Goal: Task Accomplishment & Management: Manage account settings

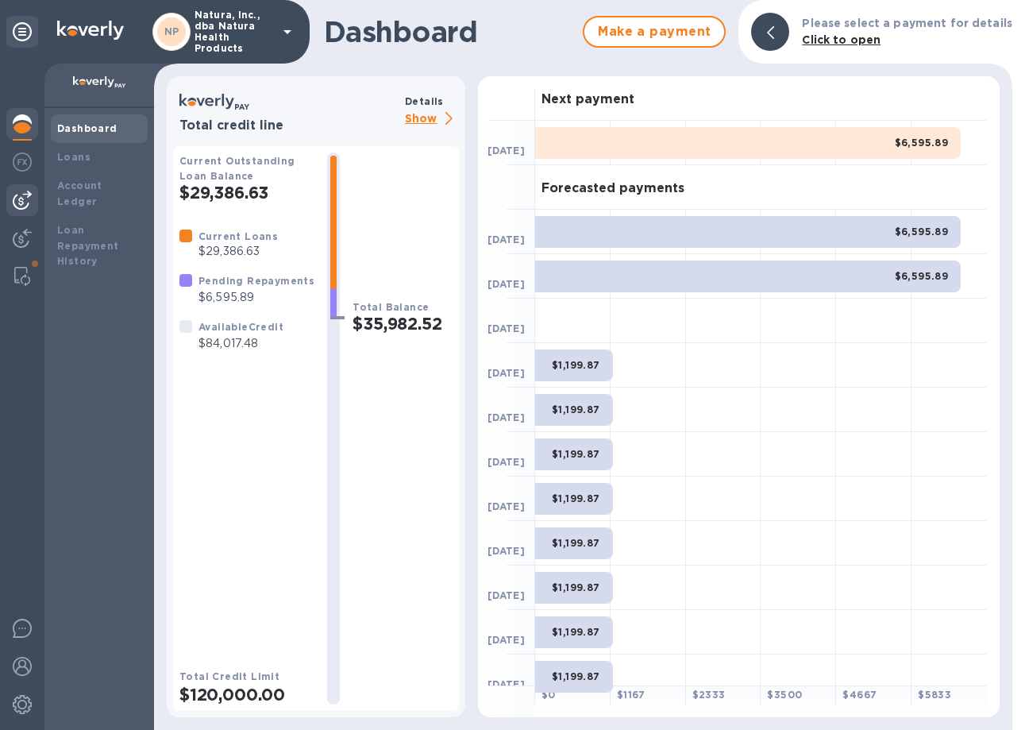
click at [17, 202] on img at bounding box center [22, 200] width 19 height 19
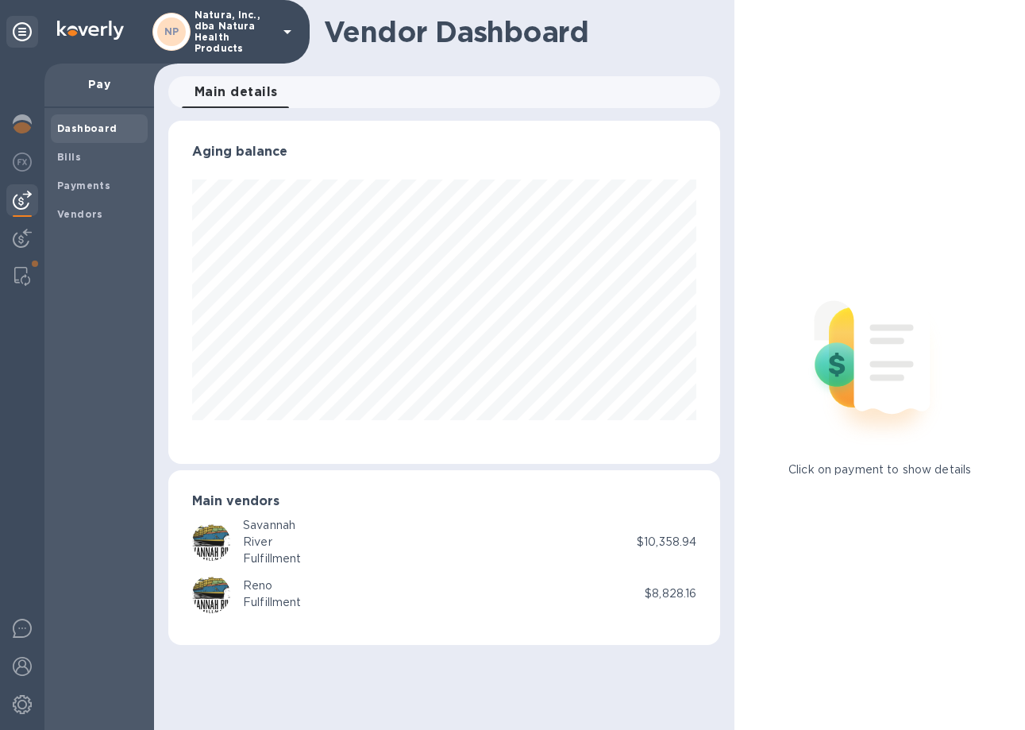
scroll to position [343, 553]
click at [83, 218] on b "Vendors" at bounding box center [80, 214] width 46 height 12
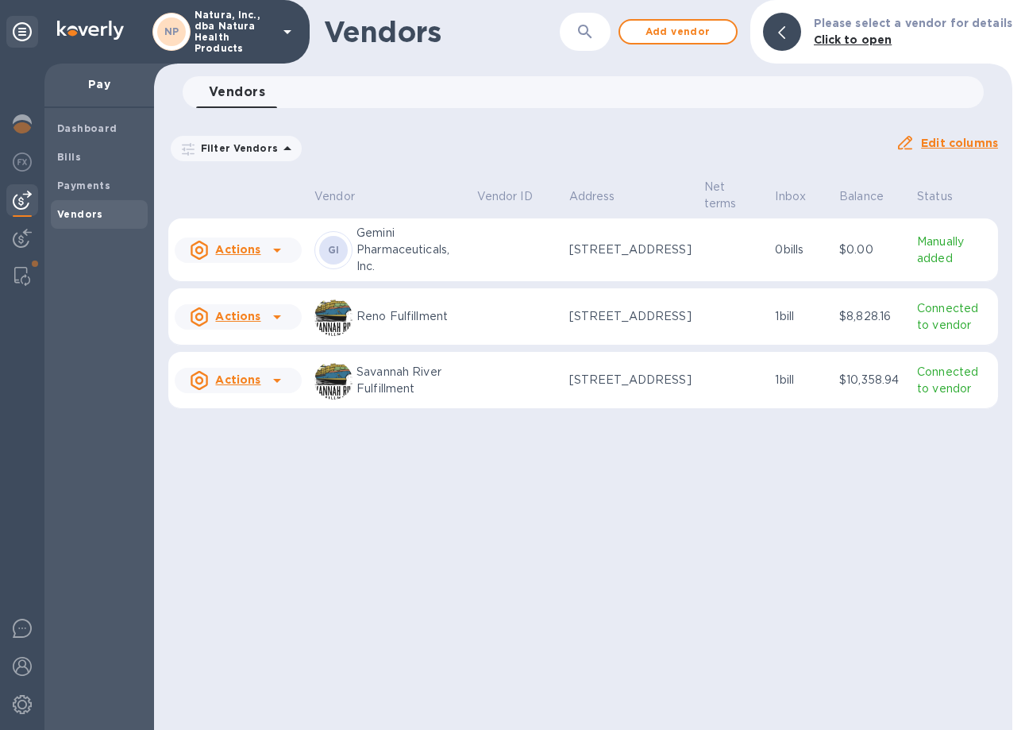
click at [635, 594] on div "Vendors ​ Add vendor Please select a vendor for details Click to open Vendors 0…" at bounding box center [583, 365] width 859 height 730
click at [697, 32] on span "Add vendor" at bounding box center [678, 31] width 91 height 19
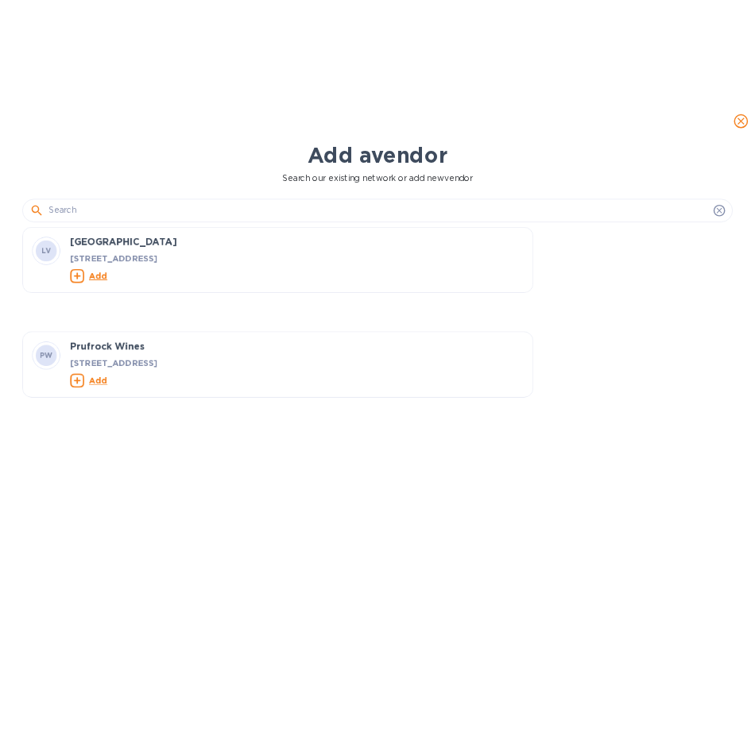
scroll to position [583, 701]
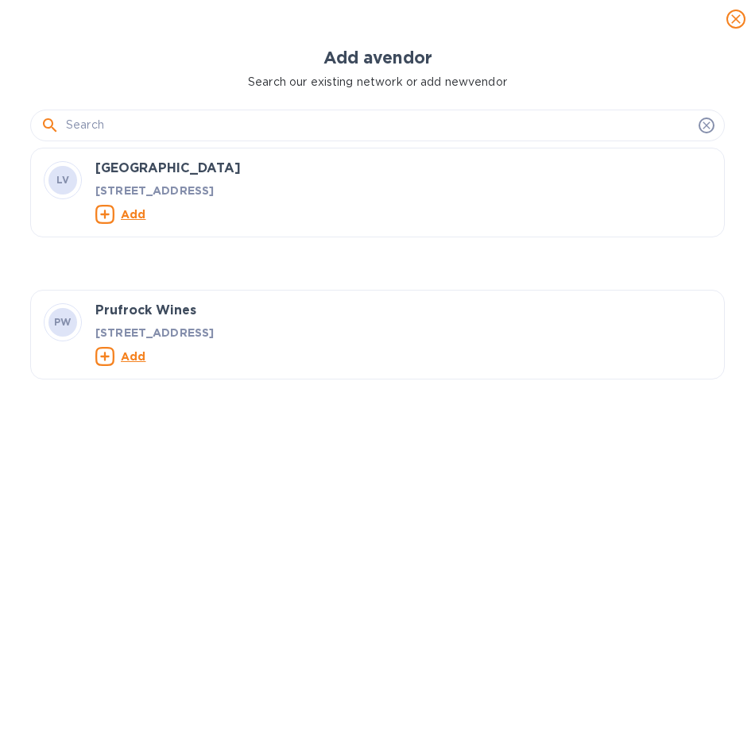
click at [429, 577] on div "[GEOGRAPHIC_DATA] [STREET_ADDRESS] Add PW Prufrock Wines [STREET_ADDRESS] Add" at bounding box center [383, 445] width 707 height 594
click at [186, 124] on input "text" at bounding box center [379, 126] width 626 height 24
click at [160, 127] on input "text" at bounding box center [379, 126] width 626 height 24
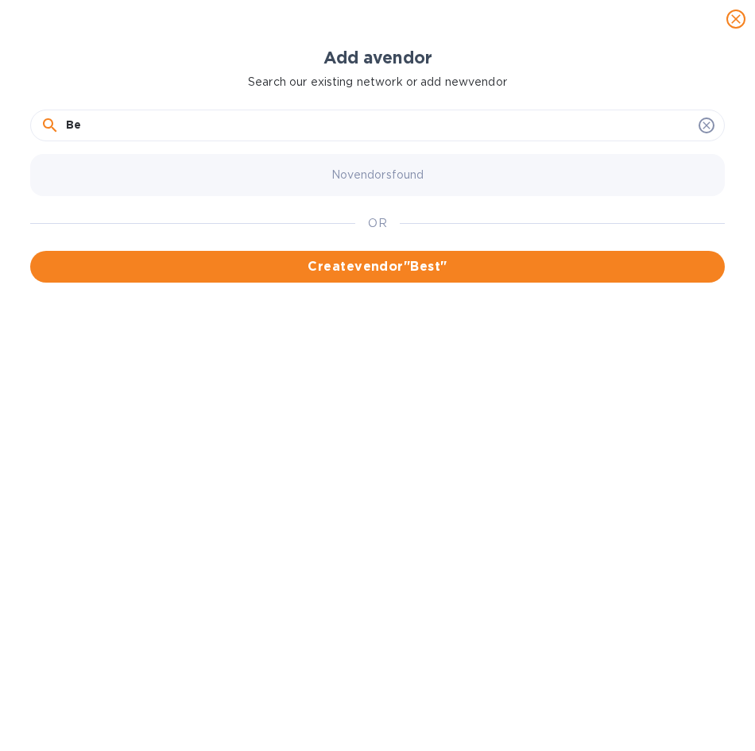
type input "B"
type input "Paragon Laboratories"
click at [305, 257] on span "Create vendor " Paragon Laboratories "" at bounding box center [377, 266] width 669 height 19
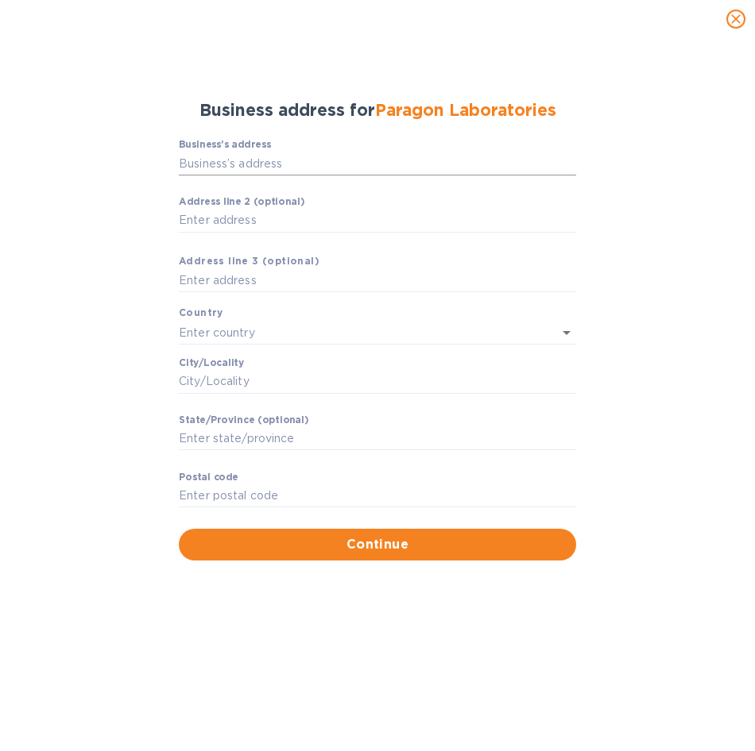
click at [228, 154] on input "Business’s аddress" at bounding box center [377, 164] width 397 height 24
click at [242, 168] on input "Business’s аddress" at bounding box center [377, 164] width 397 height 24
paste input "text"
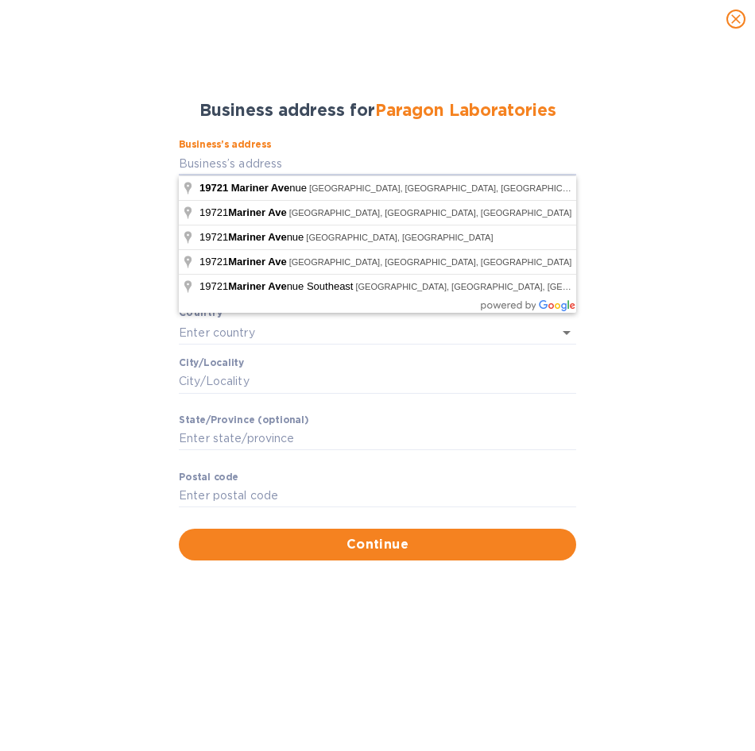
type input "[STREET_ADDRESS]"
type input "[GEOGRAPHIC_DATA]"
type input "Torrance"
type input "CA"
type input "90503"
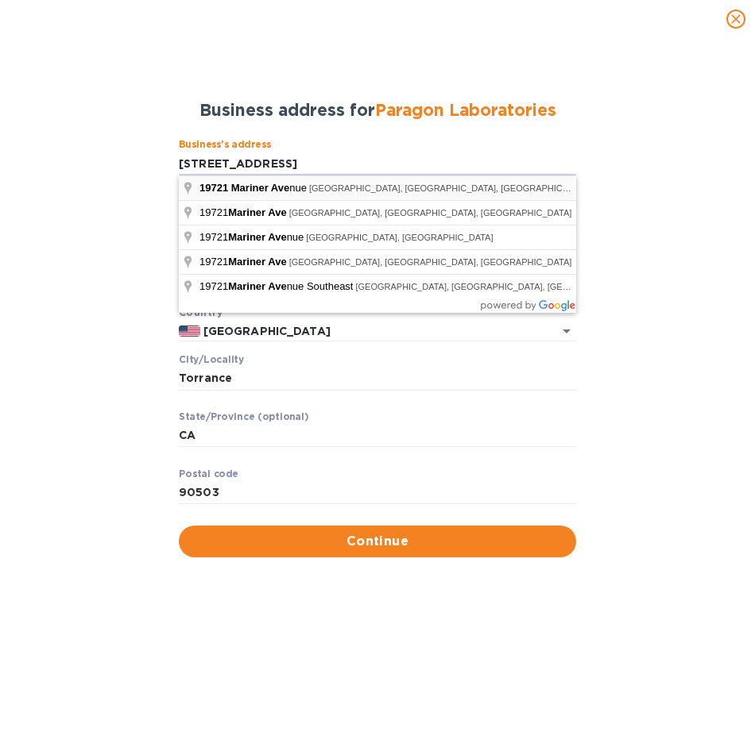
type input "[STREET_ADDRESS]"
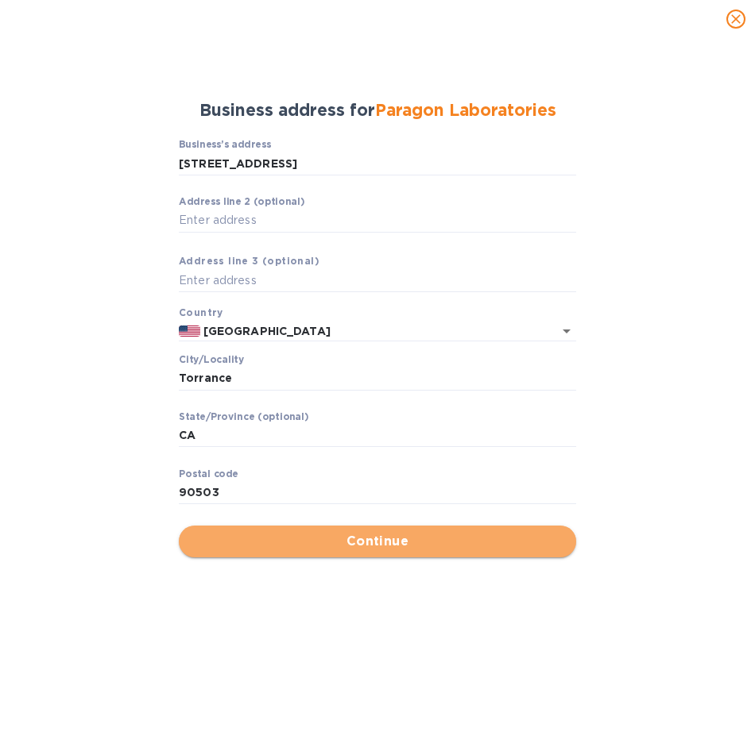
click at [360, 546] on span "Continue" at bounding box center [377, 541] width 372 height 19
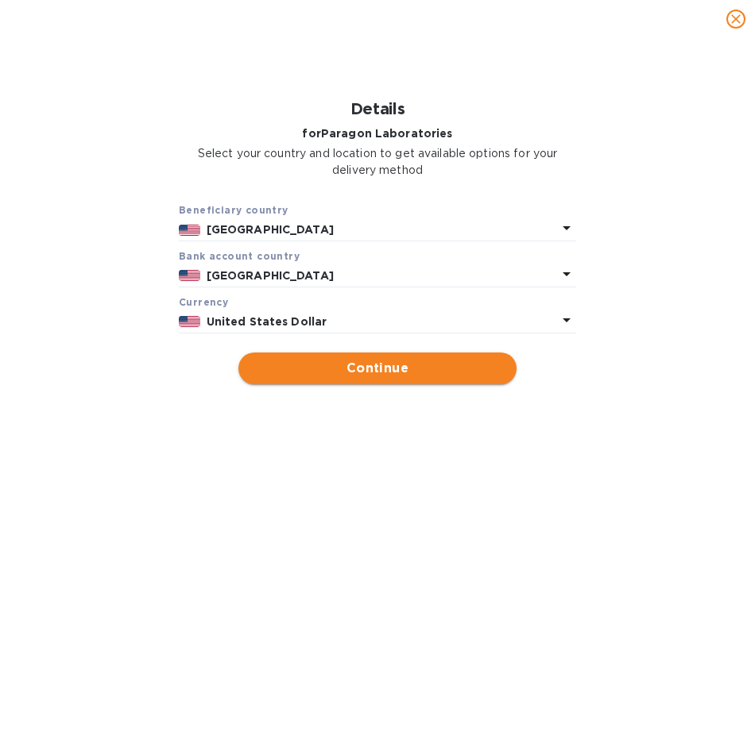
click at [415, 370] on span "Continue" at bounding box center [377, 368] width 253 height 19
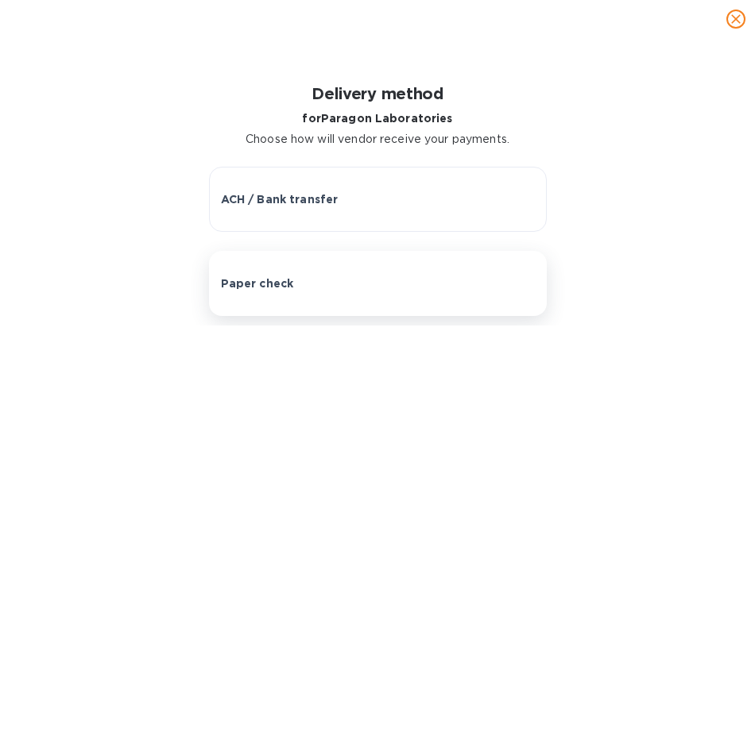
click at [235, 292] on button "Paper check" at bounding box center [378, 283] width 338 height 65
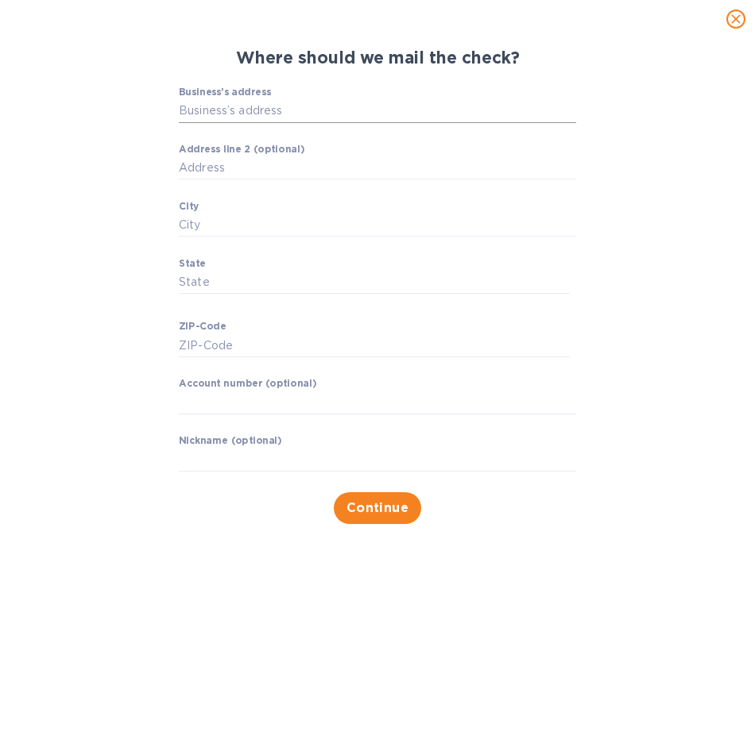
click at [253, 110] on input "Business’s address" at bounding box center [377, 111] width 397 height 24
paste input "text"
type input "[STREET_ADDRESS]"
type input "Torrance"
type input "CA"
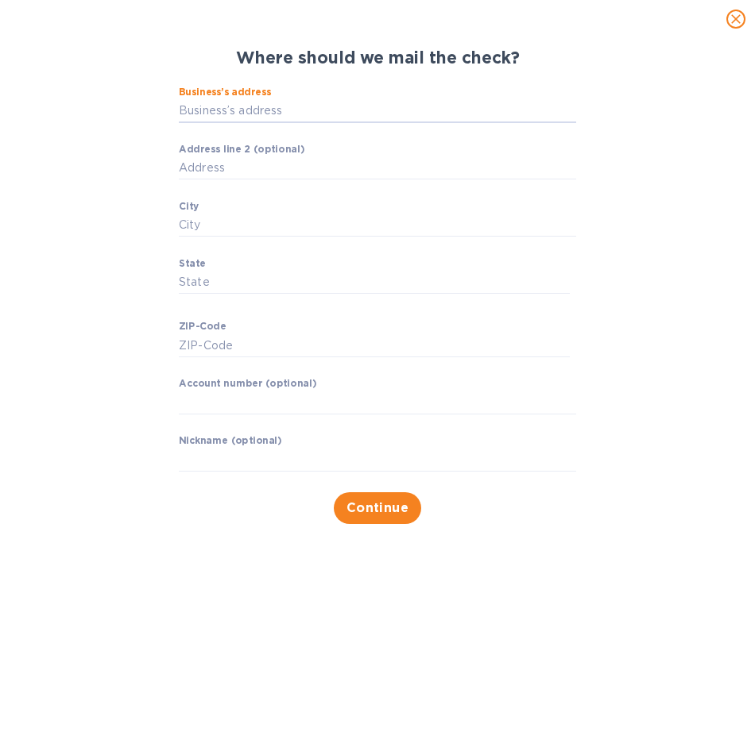
type input "90503"
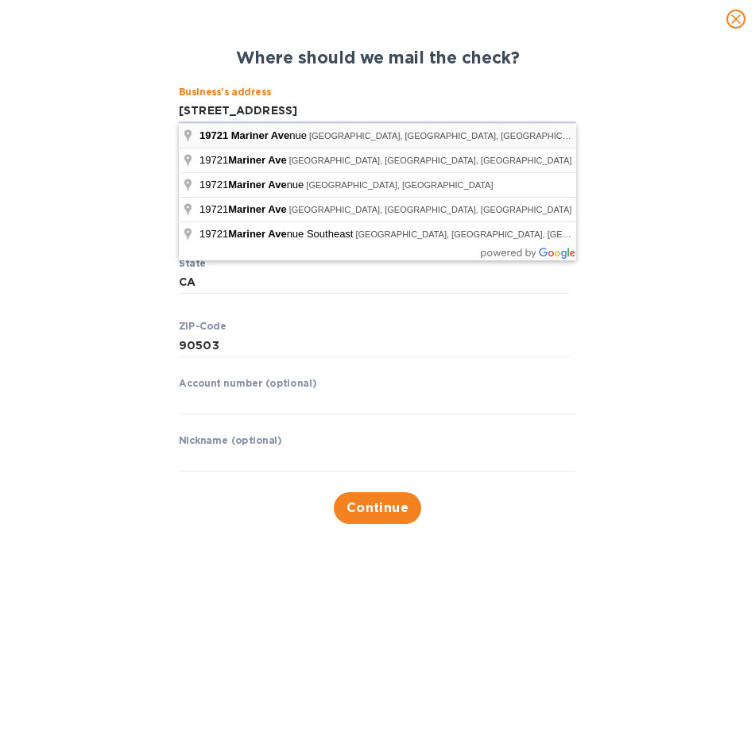
type input "[STREET_ADDRESS]"
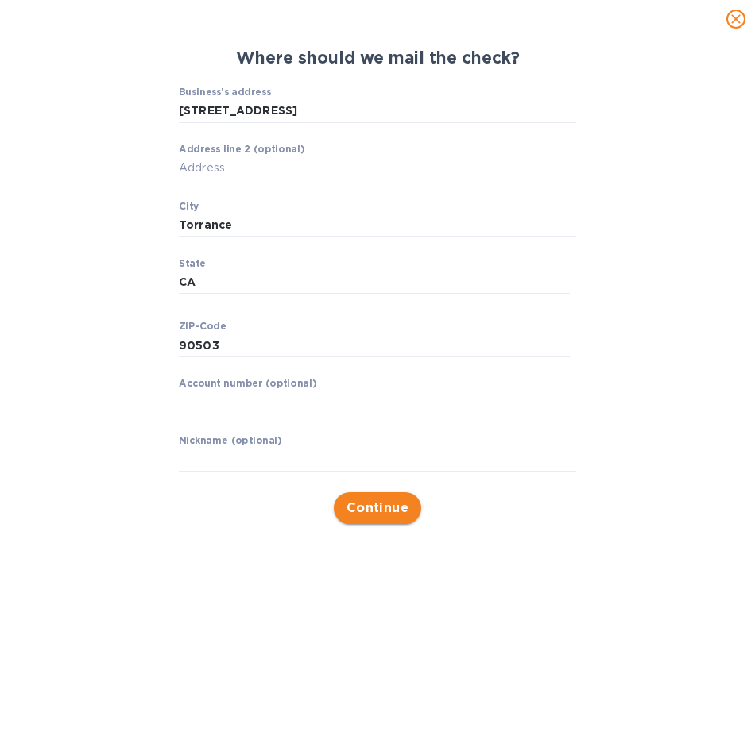
click at [384, 507] on span "Continue" at bounding box center [377, 508] width 63 height 19
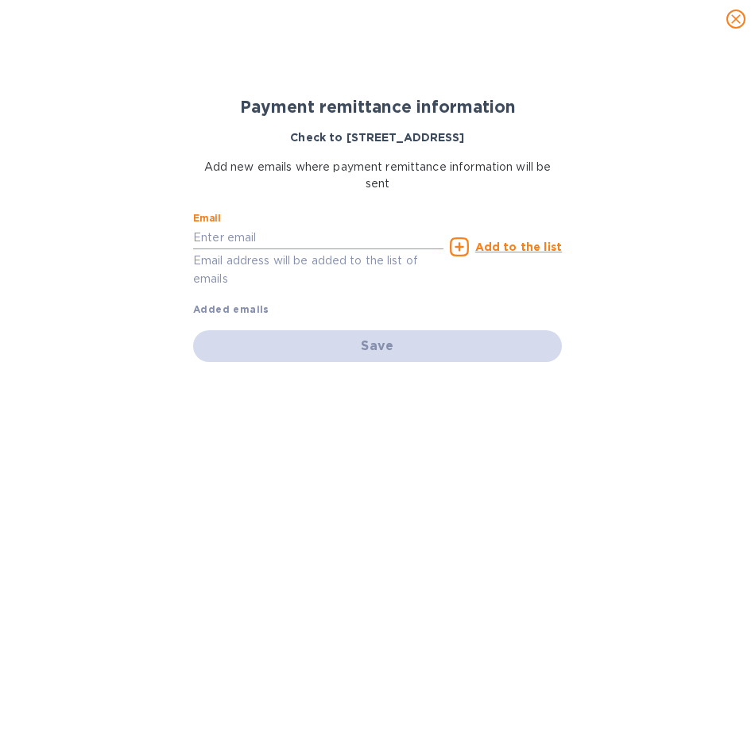
click at [234, 228] on input "text" at bounding box center [318, 238] width 250 height 24
drag, startPoint x: 234, startPoint y: 228, endPoint x: 210, endPoint y: 226, distance: 23.9
paste input "[PERSON_NAME][EMAIL_ADDRESS][DOMAIN_NAME]"
type input "[PERSON_NAME][EMAIL_ADDRESS][DOMAIN_NAME]"
click at [469, 339] on div "Save" at bounding box center [377, 346] width 369 height 32
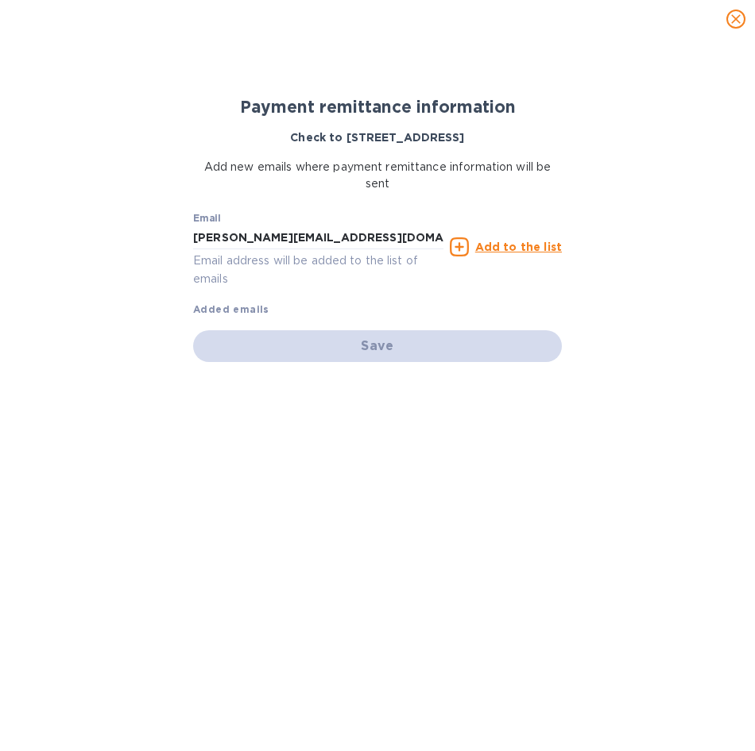
click at [508, 249] on u "Add to the list" at bounding box center [518, 247] width 87 height 13
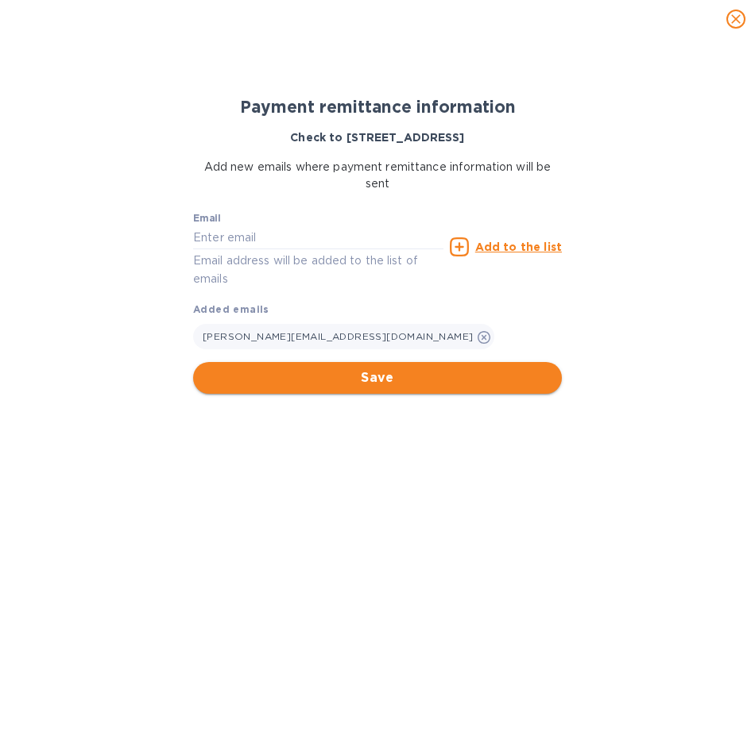
click at [429, 373] on span "Save" at bounding box center [377, 378] width 343 height 19
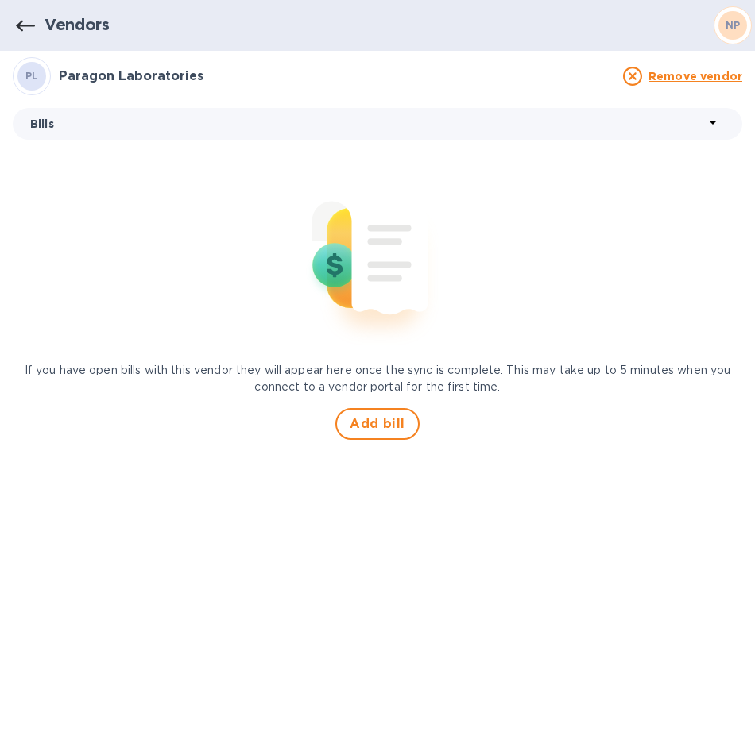
click at [18, 30] on icon "button" at bounding box center [25, 26] width 19 height 19
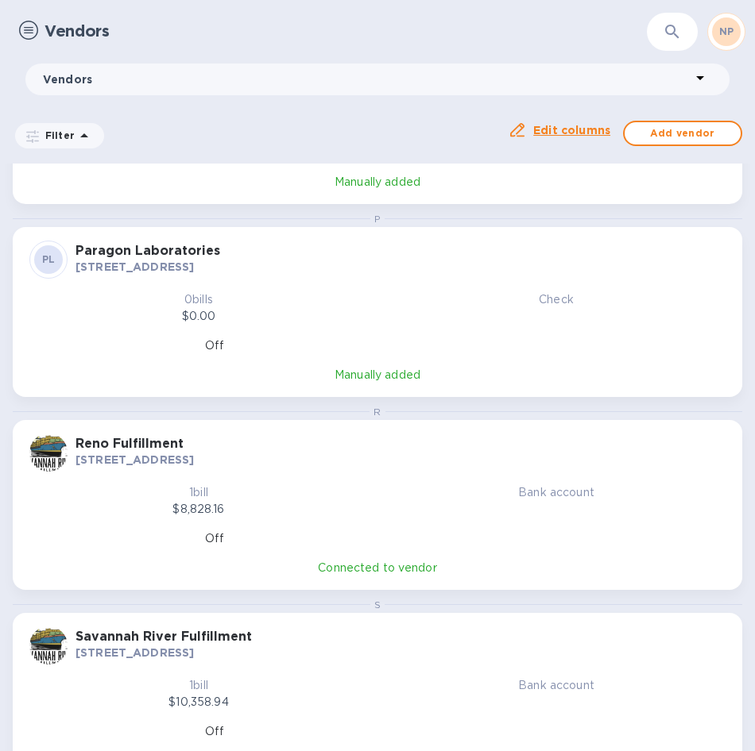
scroll to position [159, 0]
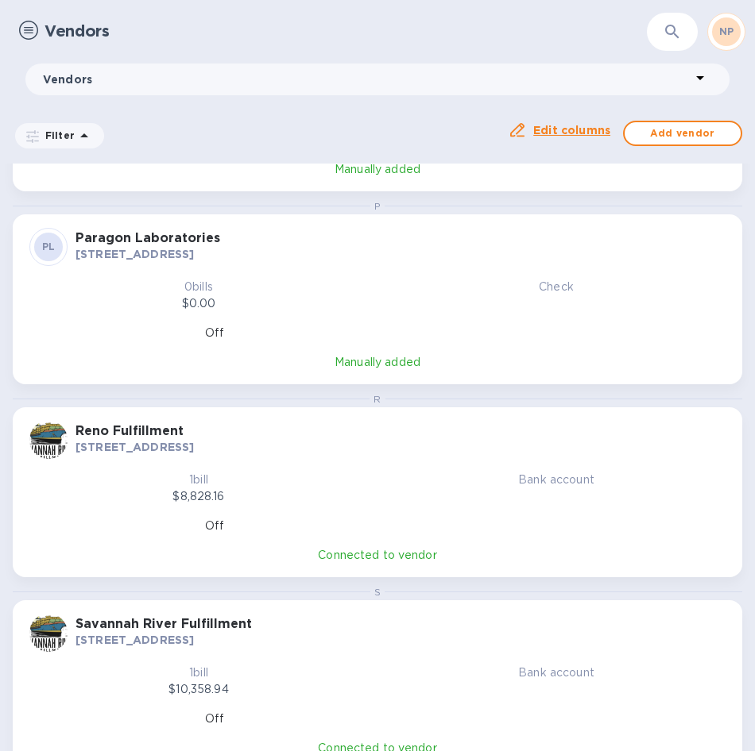
click at [405, 297] on div "Check" at bounding box center [556, 295] width 345 height 33
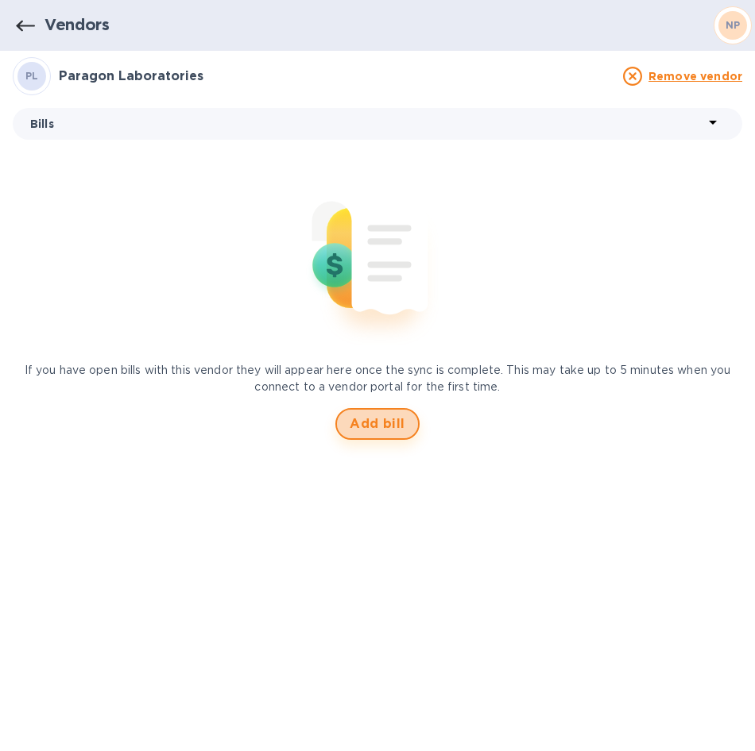
click at [369, 423] on span "Add bill" at bounding box center [377, 424] width 56 height 19
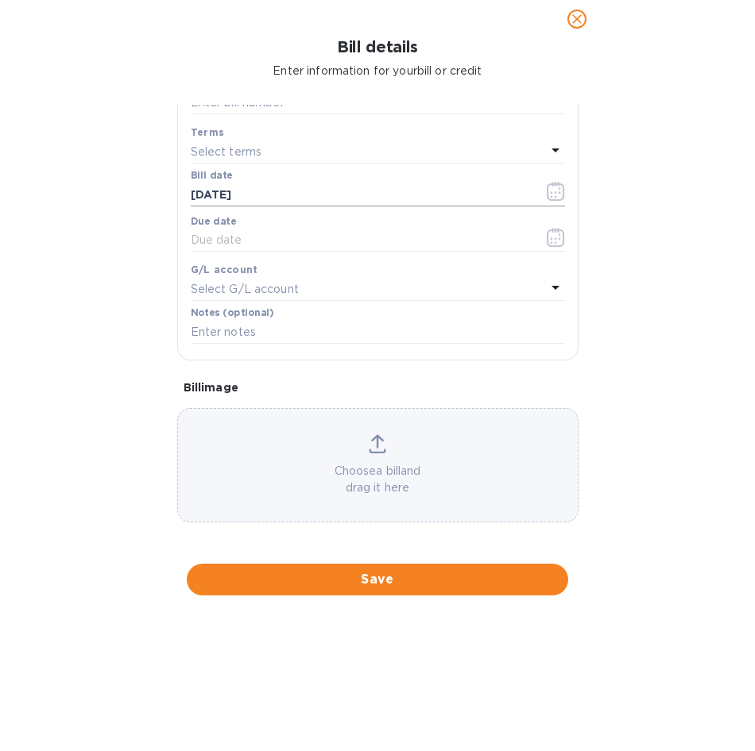
scroll to position [250, 0]
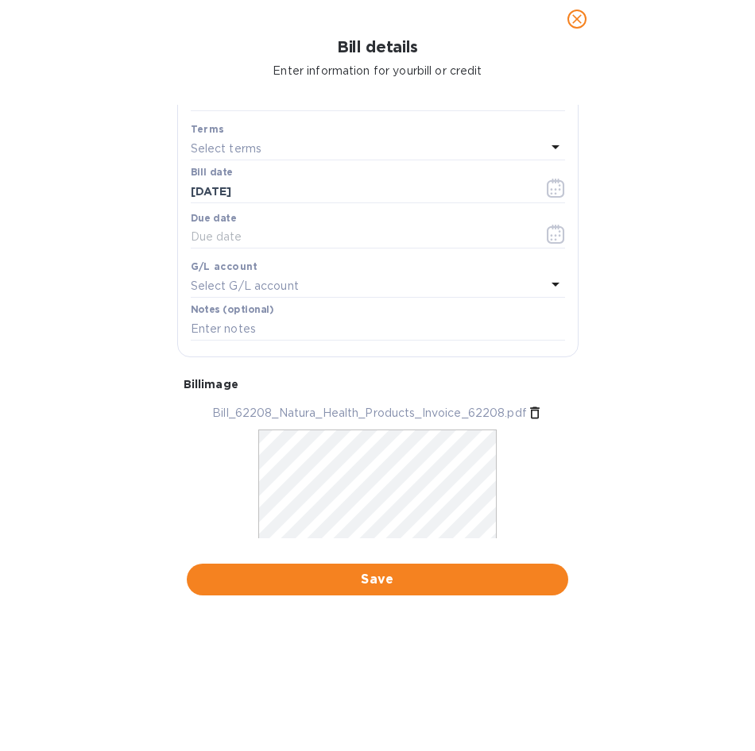
click at [546, 142] on icon at bounding box center [555, 146] width 19 height 19
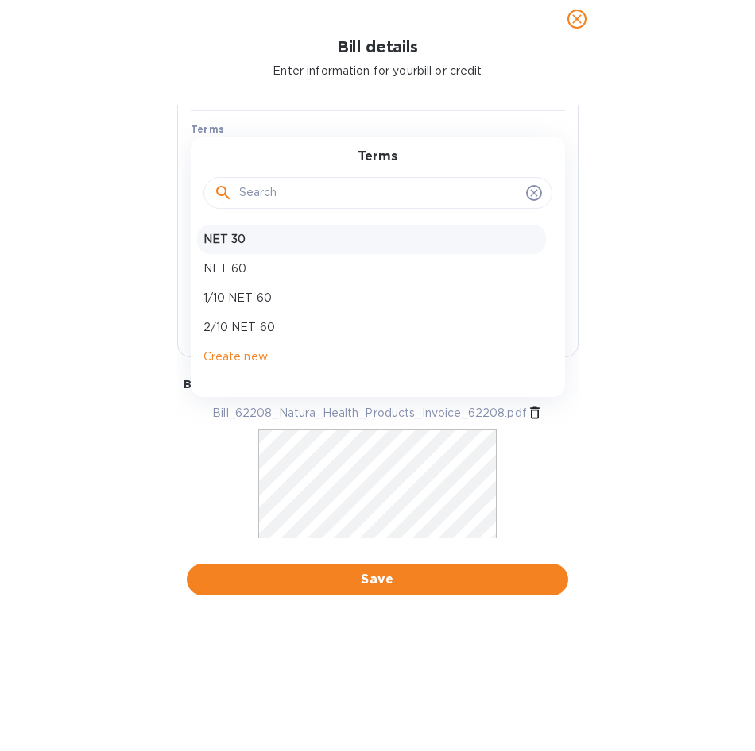
click at [336, 228] on div "NET 30" at bounding box center [371, 239] width 349 height 29
type input "[DATE]"
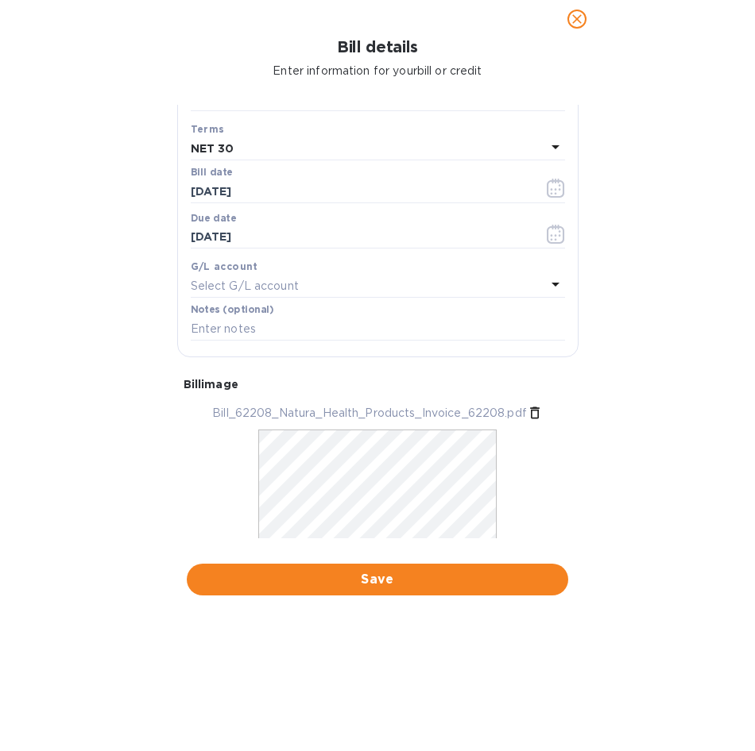
click at [447, 282] on div "Select G/L account" at bounding box center [368, 286] width 355 height 22
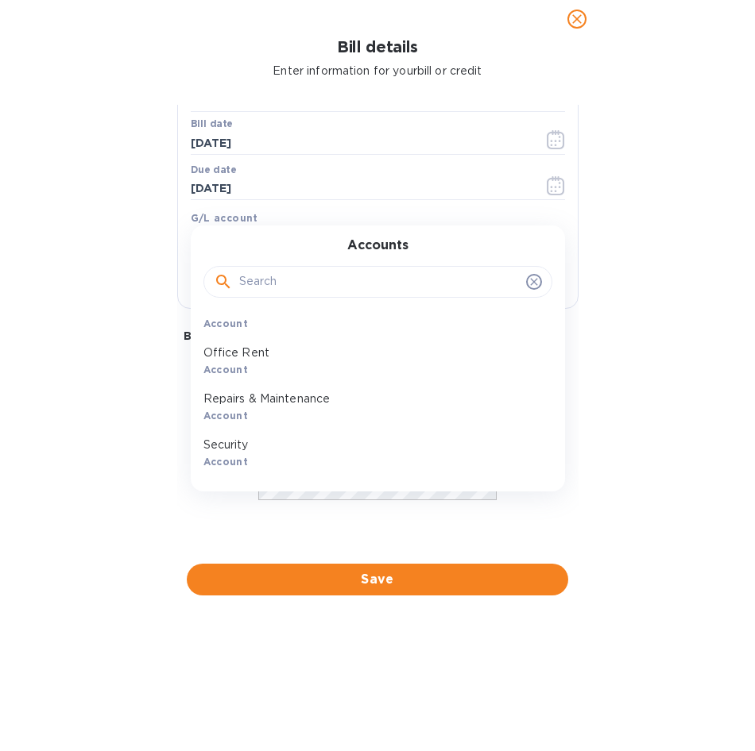
scroll to position [5163, 0]
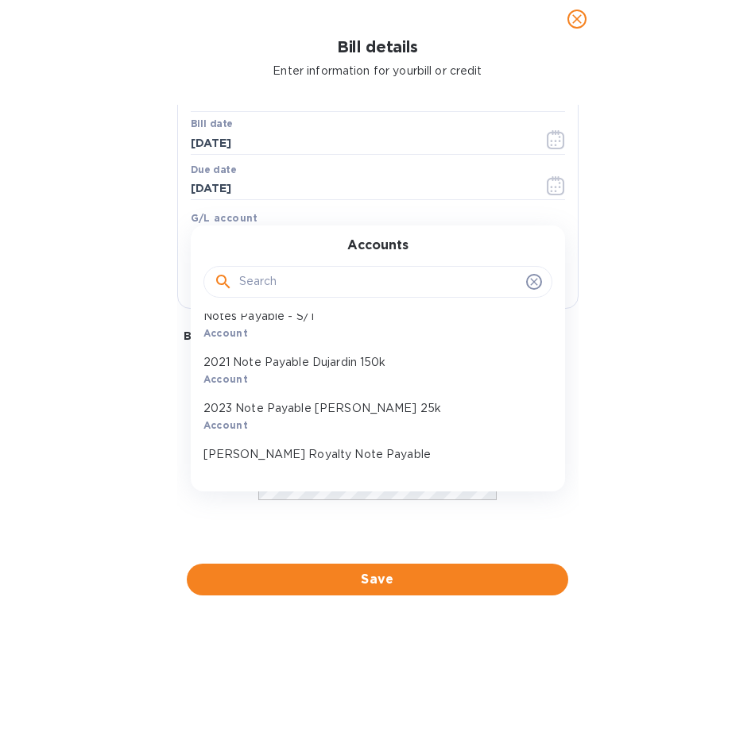
click at [319, 280] on input "text" at bounding box center [379, 282] width 280 height 24
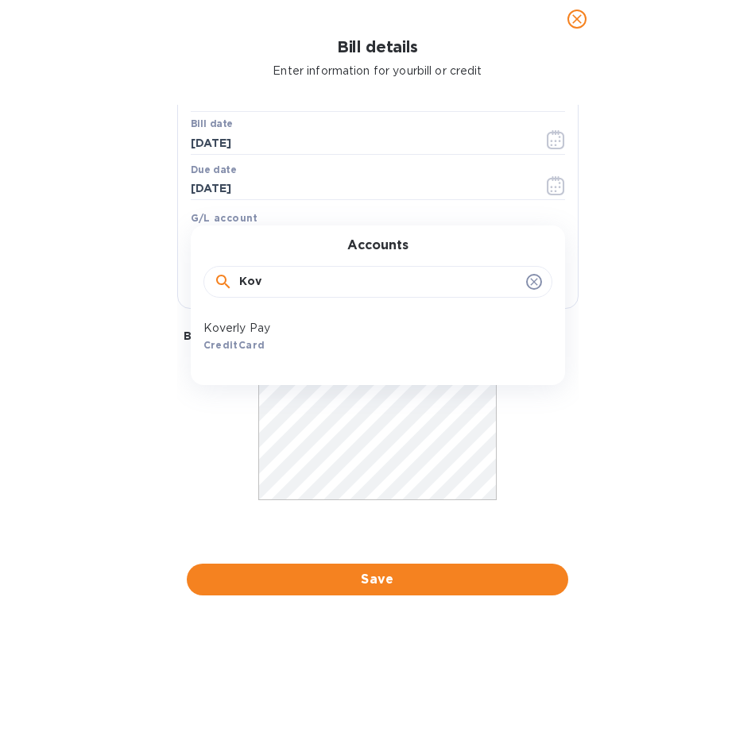
scroll to position [0, 0]
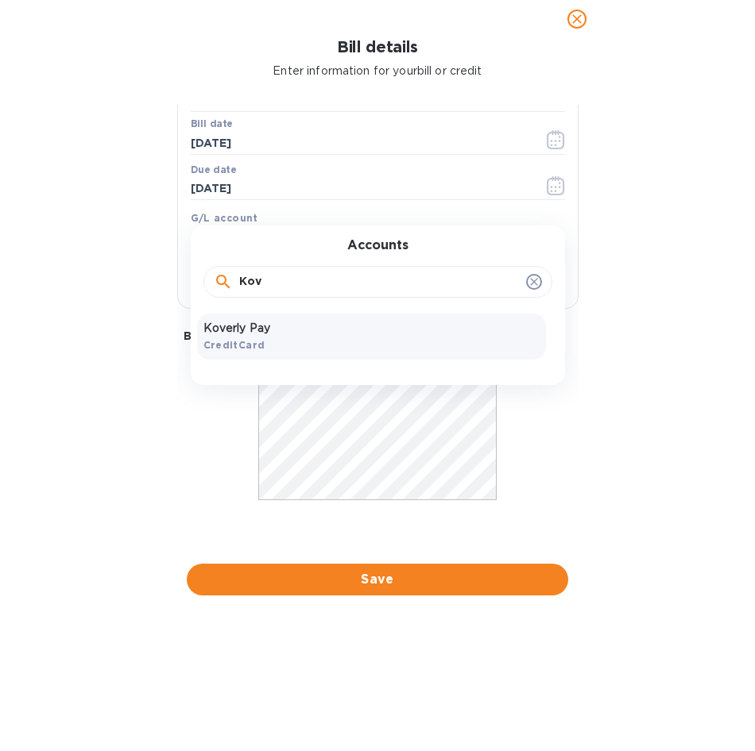
type input "Kov"
click at [328, 353] on div "Koverly Pay CreditCard" at bounding box center [371, 337] width 349 height 46
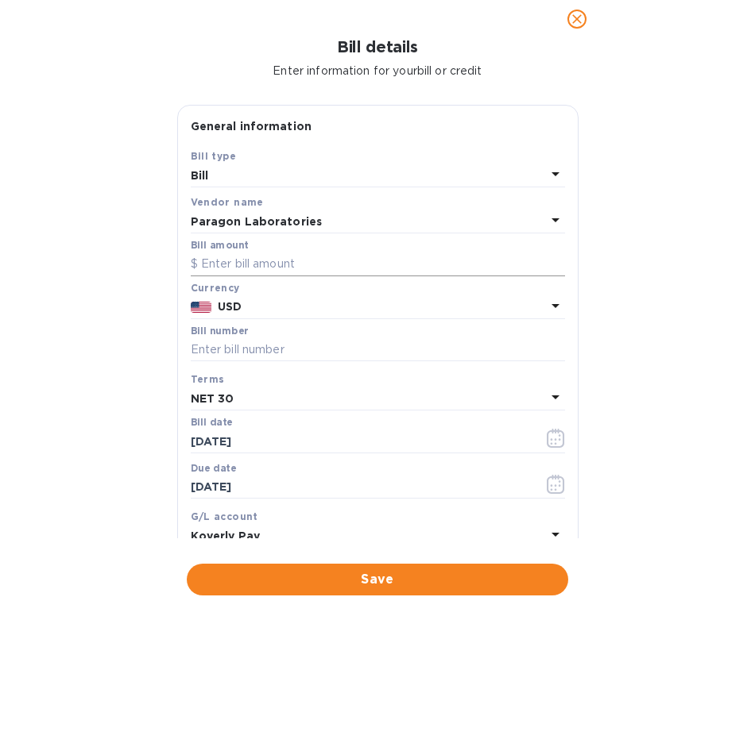
click at [344, 260] on input "text" at bounding box center [378, 265] width 374 height 24
click at [252, 264] on input "text" at bounding box center [378, 265] width 374 height 24
click at [305, 263] on input "32,506.46" at bounding box center [383, 265] width 364 height 24
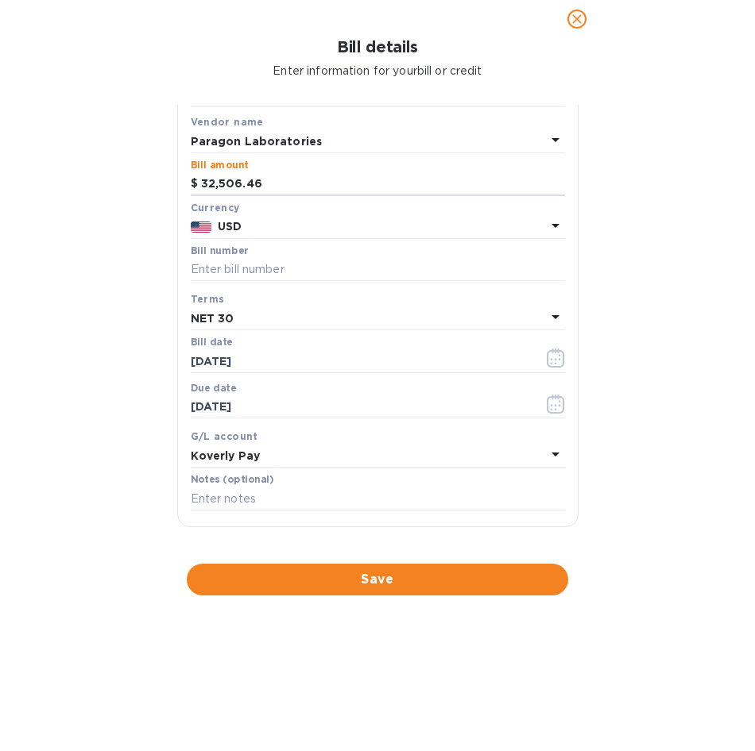
scroll to position [159, 0]
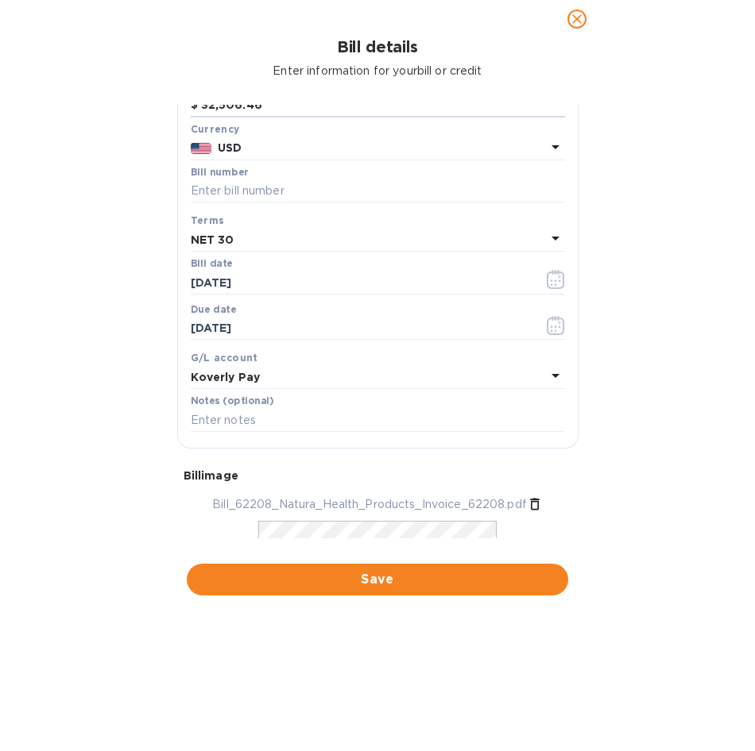
type input "32,506.46"
click at [315, 178] on div "Bill number" at bounding box center [378, 185] width 374 height 37
click at [313, 185] on input "text" at bounding box center [378, 192] width 374 height 24
click at [209, 193] on input "text" at bounding box center [378, 192] width 374 height 24
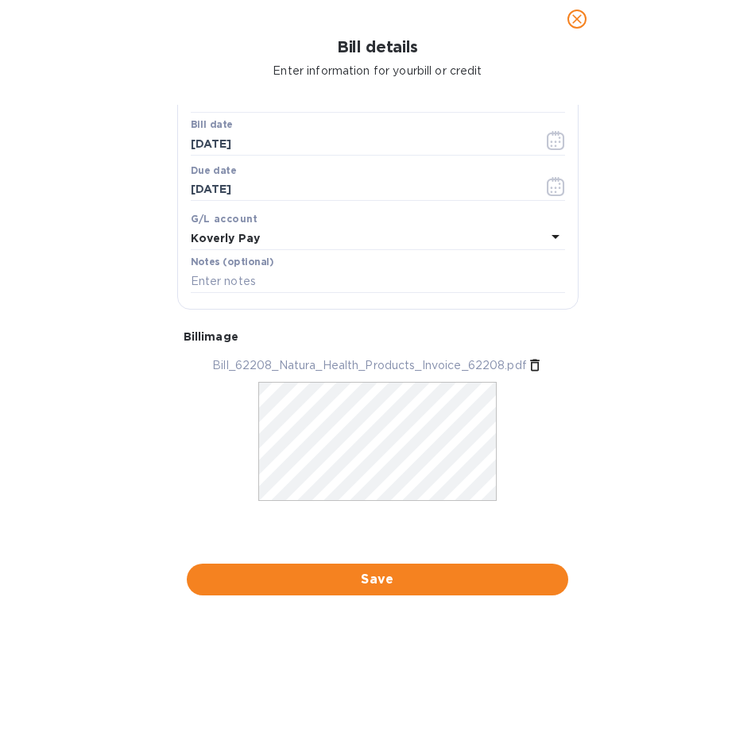
scroll to position [299, 0]
type input "62208"
click at [358, 571] on span "Save" at bounding box center [377, 579] width 356 height 19
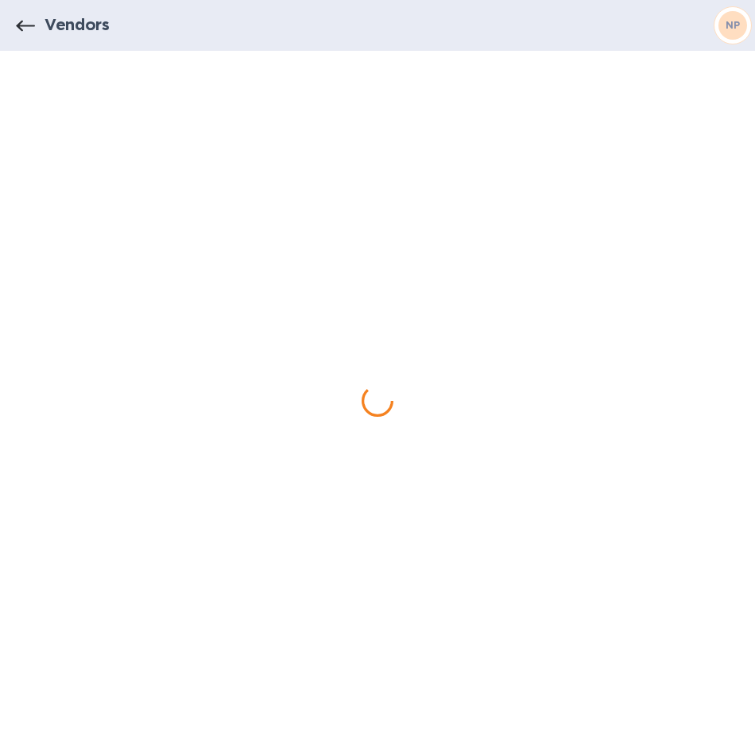
scroll to position [0, 0]
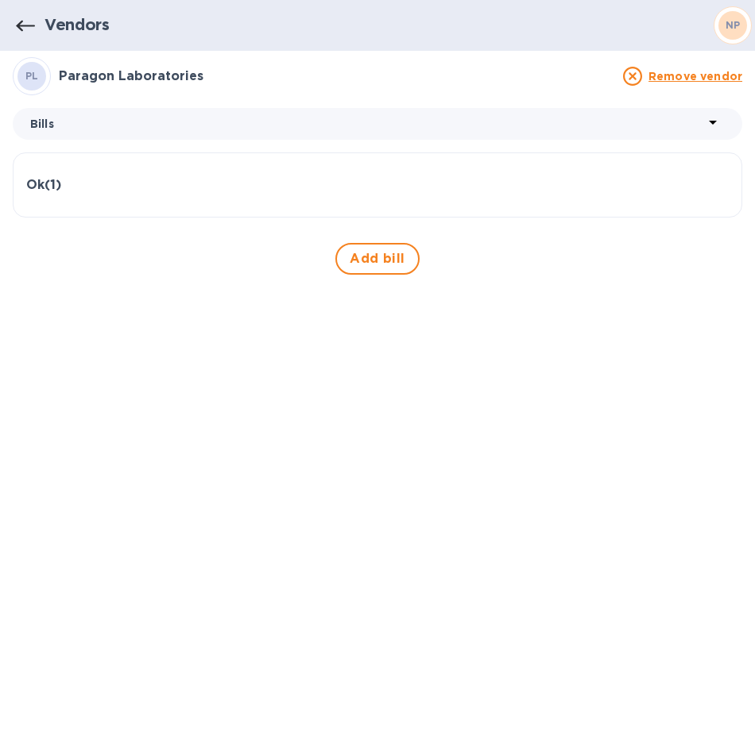
click at [112, 69] on h3 "Paragon Laboratories" at bounding box center [336, 76] width 554 height 15
click at [43, 79] on div "PL" at bounding box center [31, 76] width 29 height 29
click at [106, 76] on h3 "Paragon Laboratories" at bounding box center [336, 76] width 554 height 15
click at [365, 252] on span "Add bill" at bounding box center [377, 258] width 56 height 19
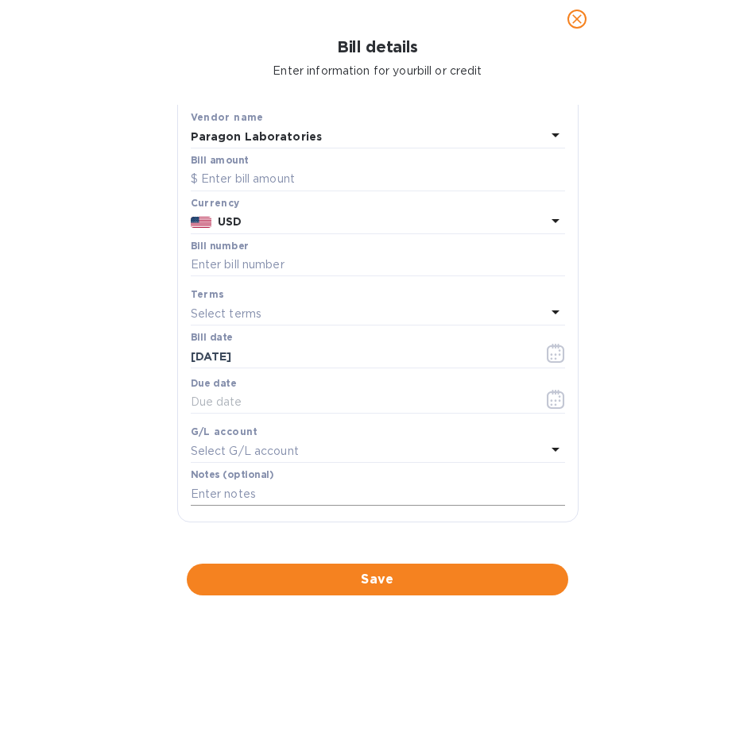
scroll to position [250, 0]
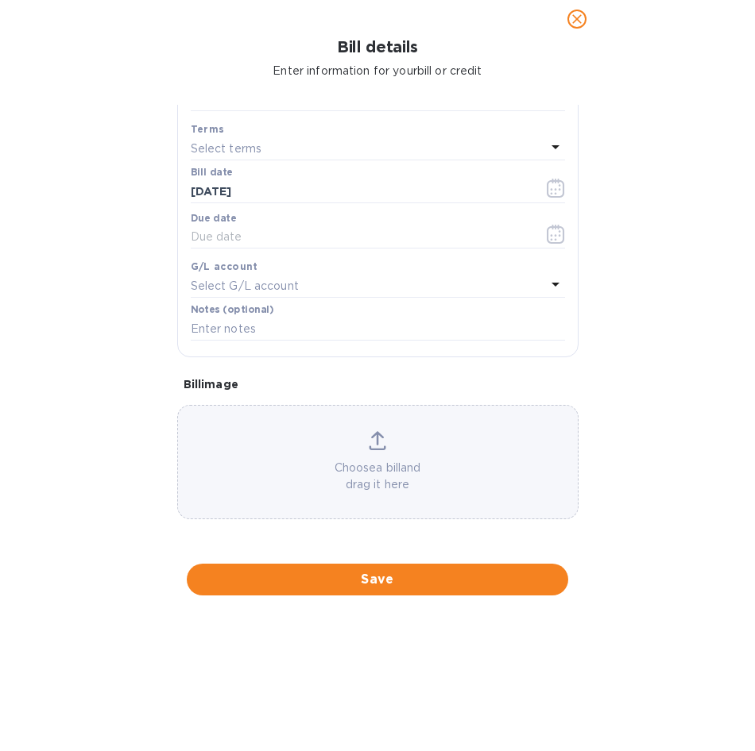
click at [349, 471] on p "Choose a bill and drag it here" at bounding box center [378, 476] width 400 height 33
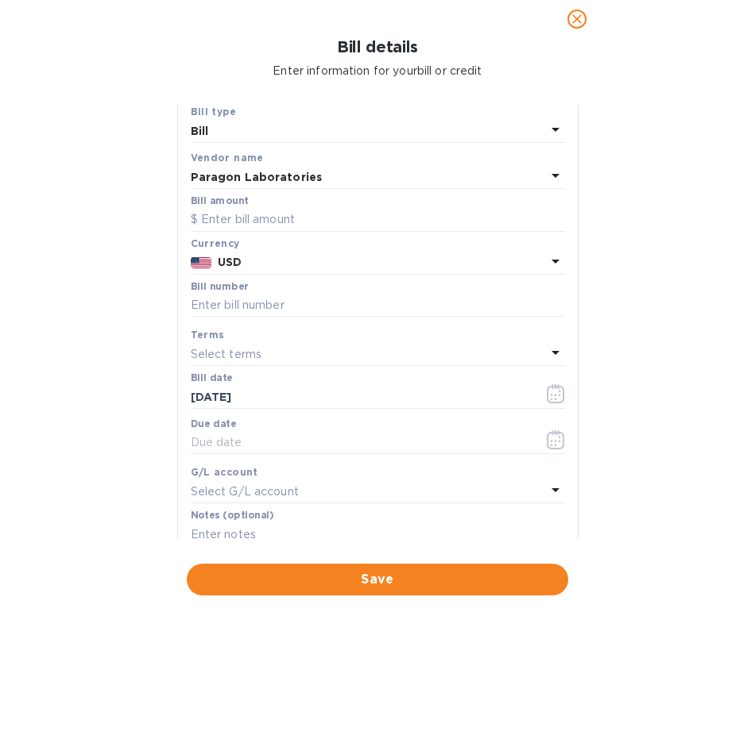
scroll to position [0, 0]
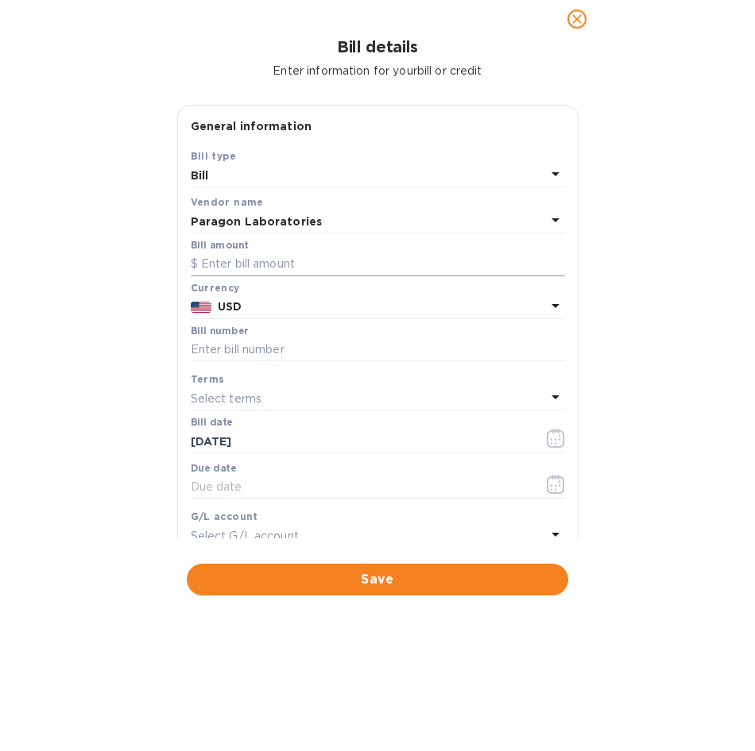
click at [376, 261] on input "text" at bounding box center [378, 265] width 374 height 24
type input "31,664.00"
click at [293, 345] on input "text" at bounding box center [378, 350] width 374 height 24
click at [235, 350] on input "text" at bounding box center [378, 350] width 374 height 24
type input "62207"
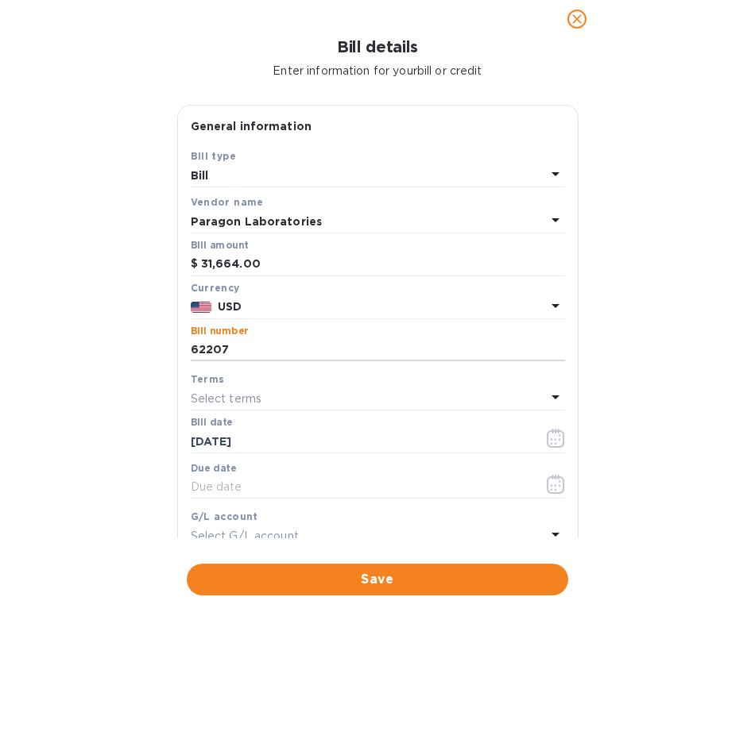
click at [223, 394] on p "Select terms" at bounding box center [226, 399] width 71 height 17
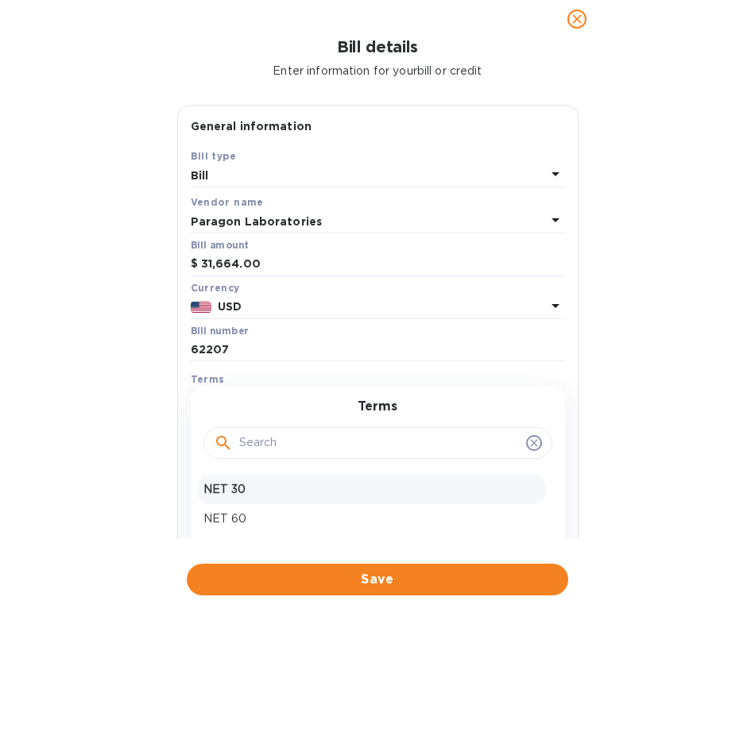
click at [252, 487] on p "NET 30" at bounding box center [371, 489] width 336 height 17
type input "[DATE]"
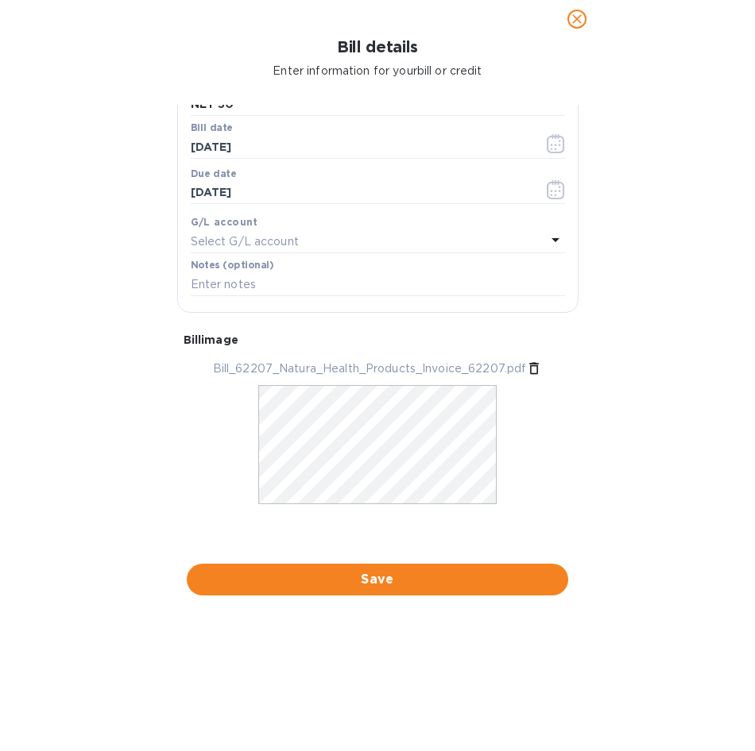
scroll to position [299, 0]
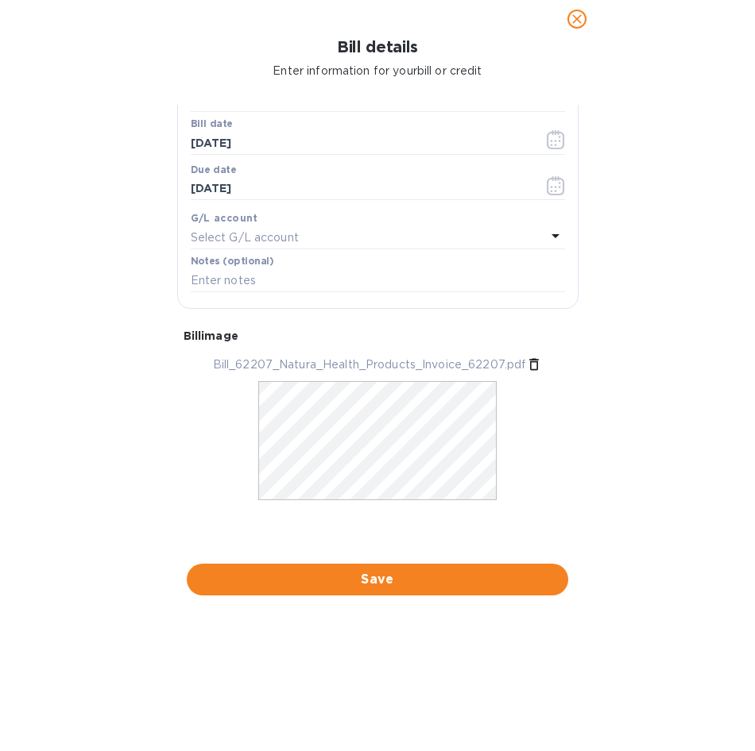
click at [297, 235] on p "Select G/L account" at bounding box center [245, 238] width 108 height 17
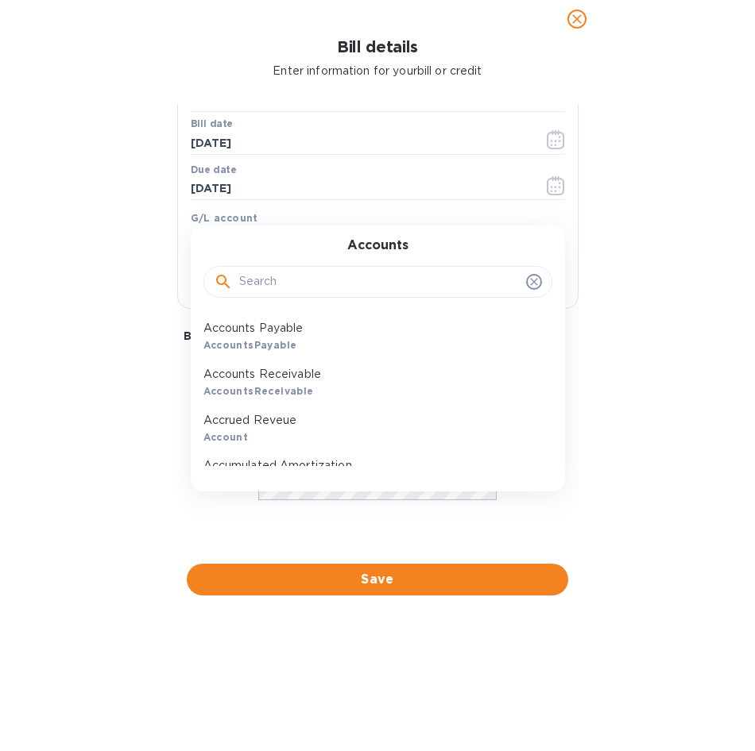
click at [294, 270] on input "text" at bounding box center [379, 282] width 280 height 24
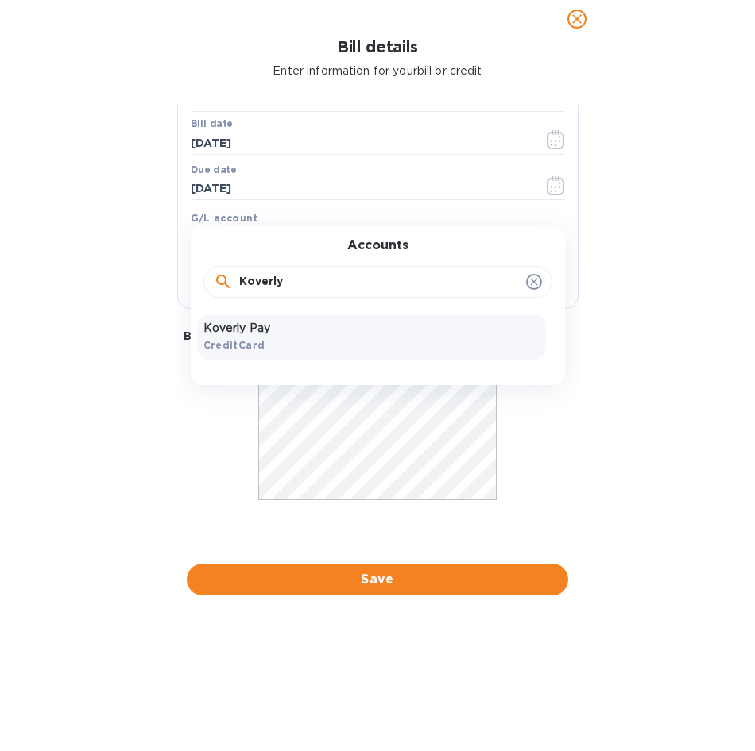
type input "Koverly"
click at [297, 334] on p "Koverly Pay" at bounding box center [371, 328] width 336 height 17
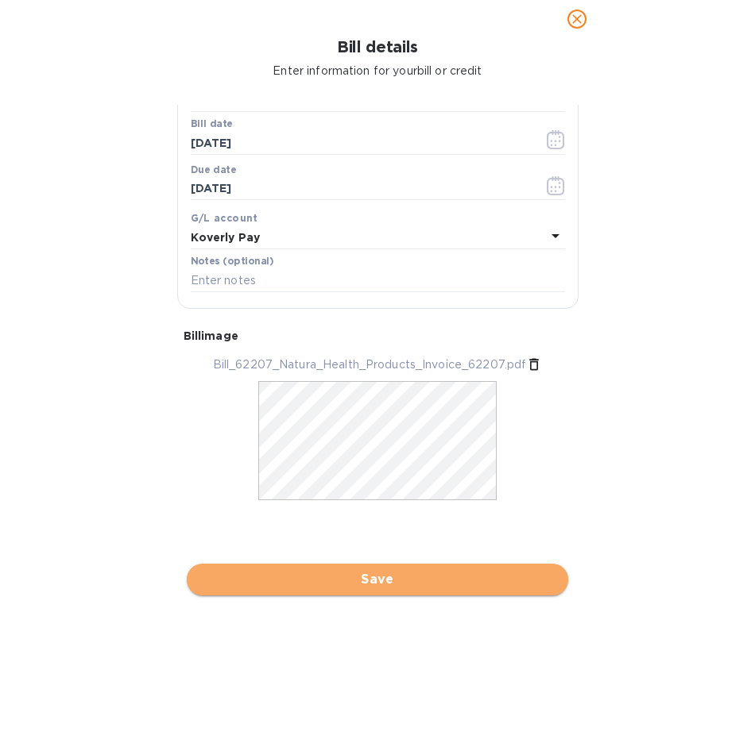
click at [355, 571] on span "Save" at bounding box center [377, 579] width 356 height 19
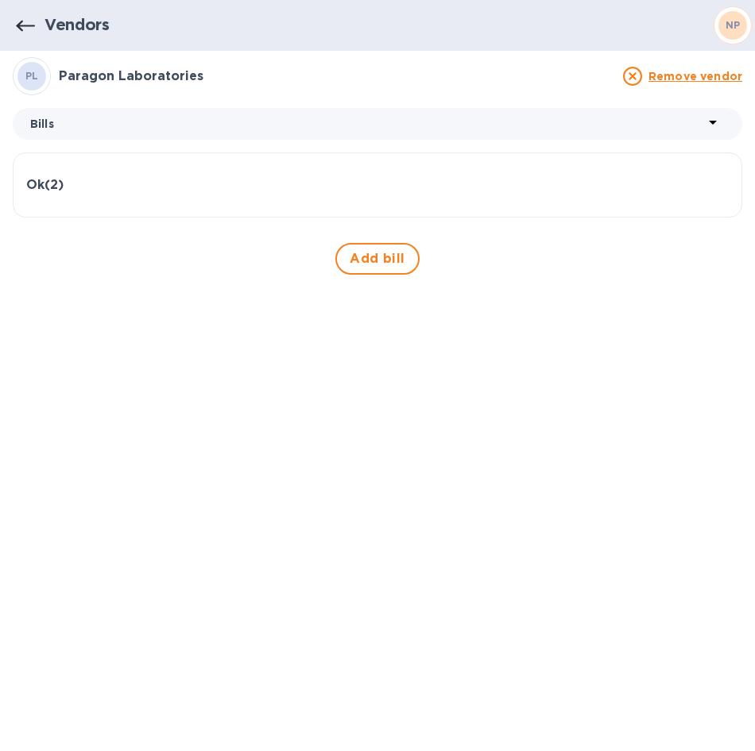
click at [12, 20] on button "button" at bounding box center [25, 25] width 38 height 38
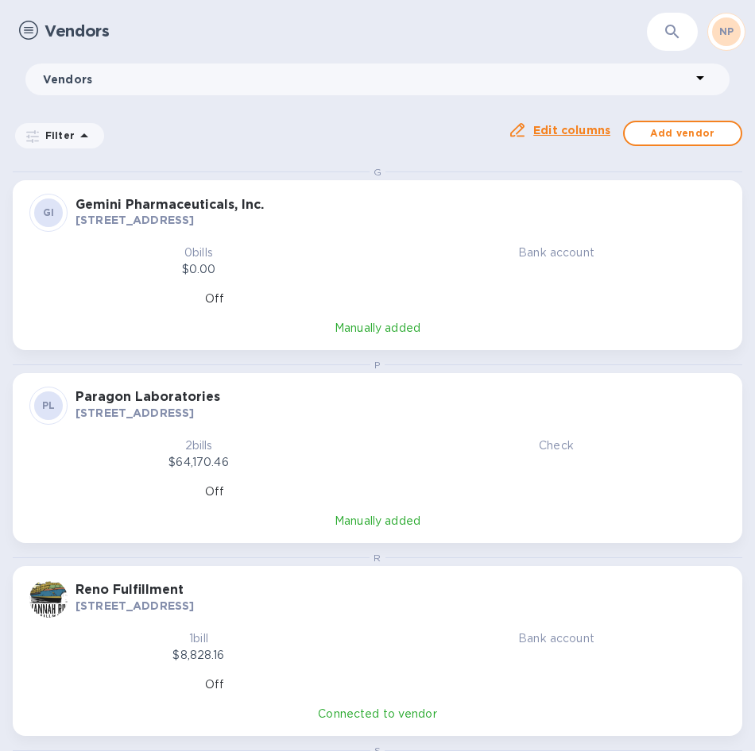
click at [193, 201] on h3 "Gemini Pharmaceuticals, Inc." at bounding box center [400, 205] width 650 height 15
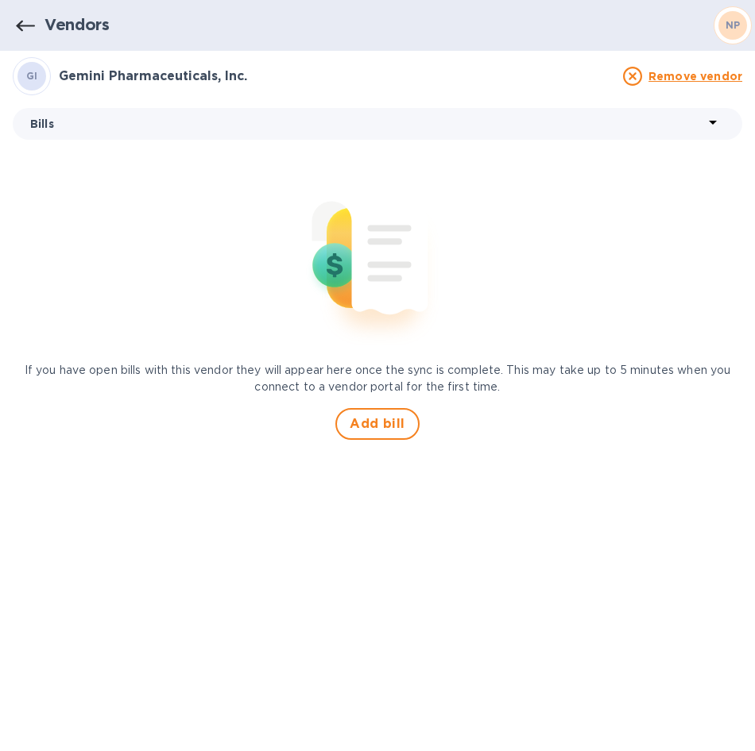
click at [108, 117] on p "Bills" at bounding box center [366, 124] width 673 height 16
click at [62, 166] on li "Bills" at bounding box center [52, 166] width 79 height 51
click at [25, 21] on icon "button" at bounding box center [25, 26] width 19 height 19
click at [29, 21] on icon "button" at bounding box center [25, 26] width 19 height 19
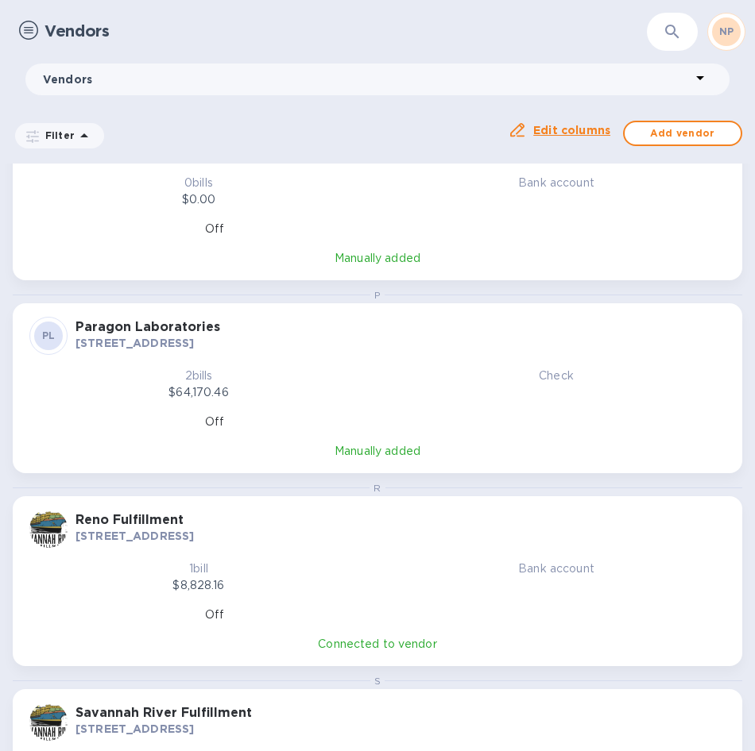
scroll to position [184, 0]
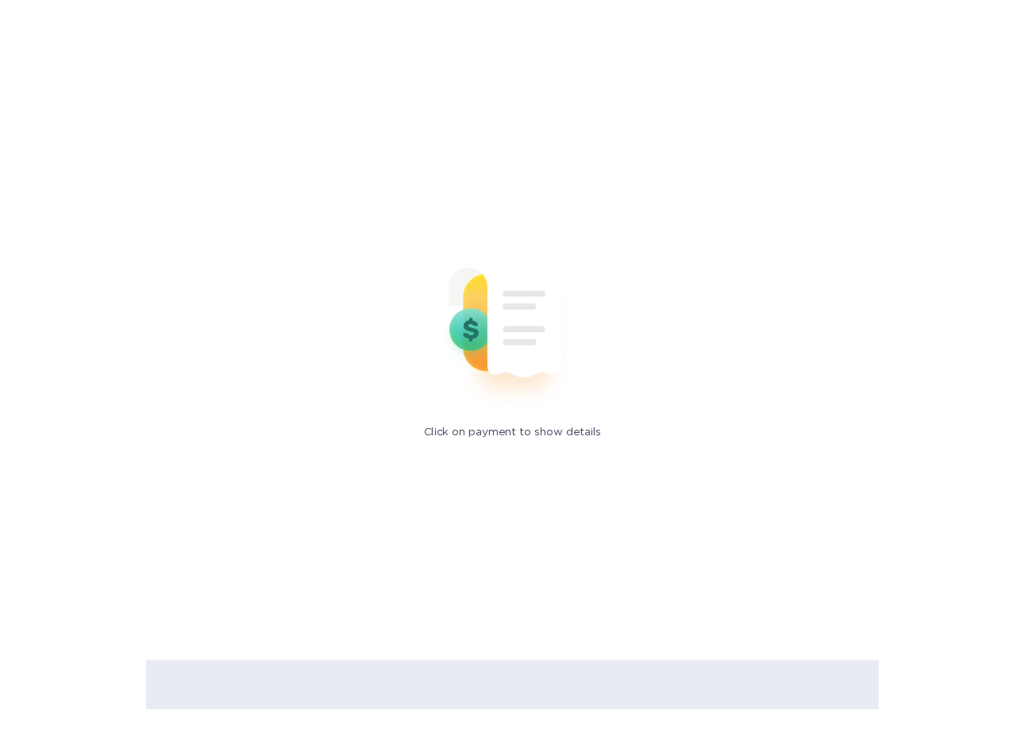
scroll to position [343, 553]
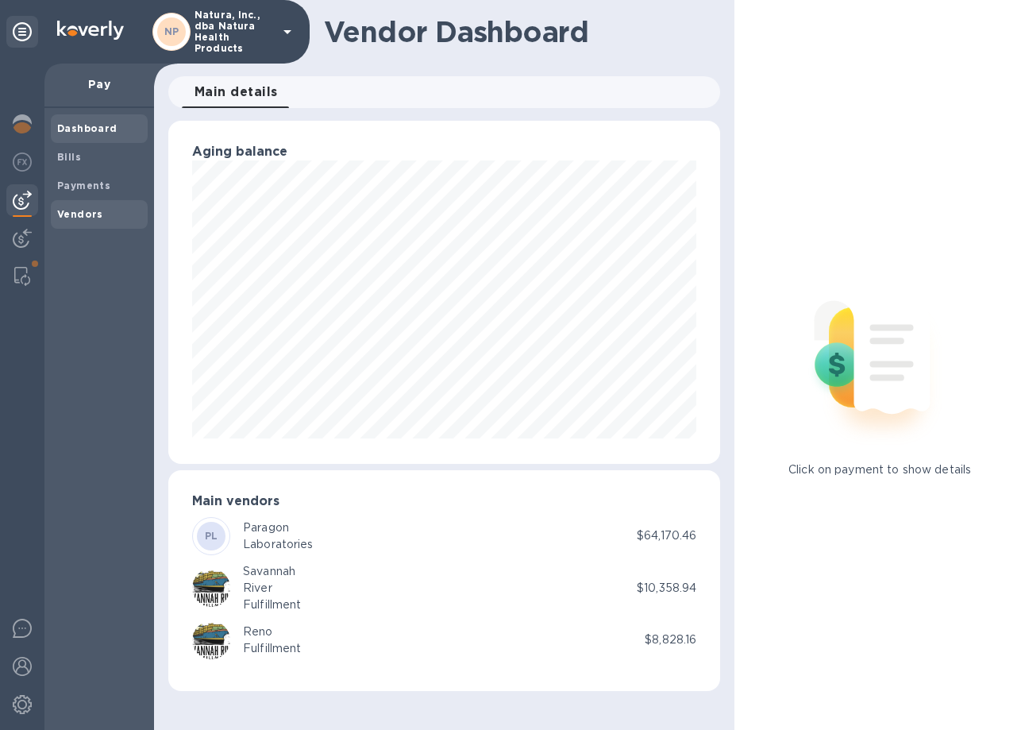
click at [60, 216] on b "Vendors" at bounding box center [80, 214] width 46 height 12
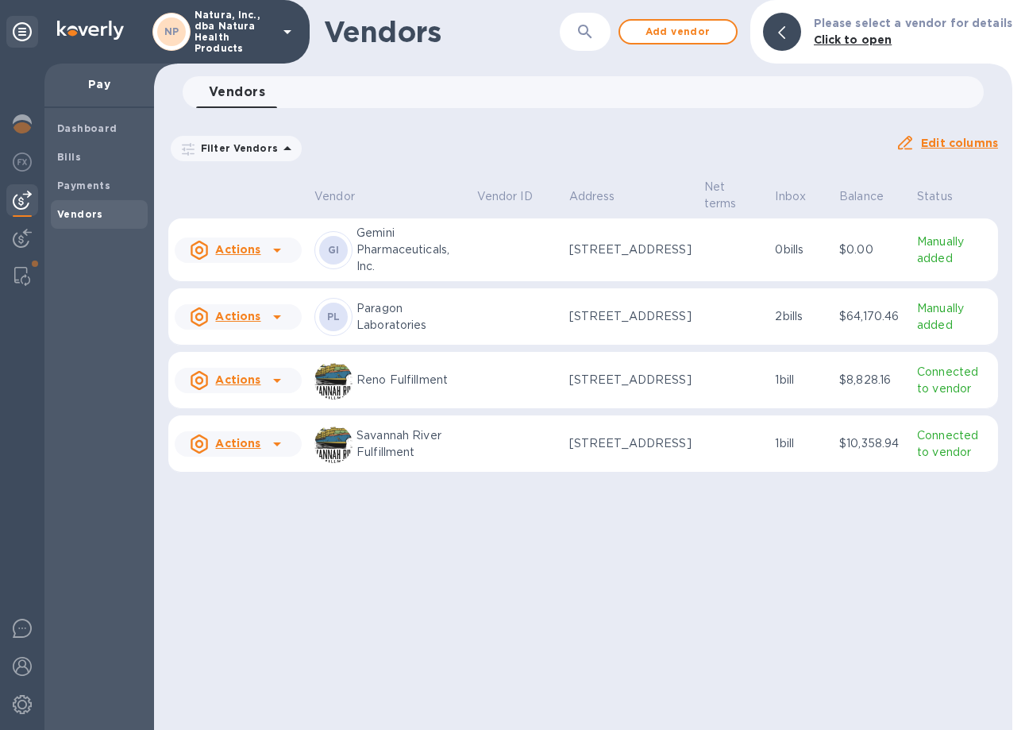
click at [268, 326] on icon at bounding box center [277, 316] width 19 height 19
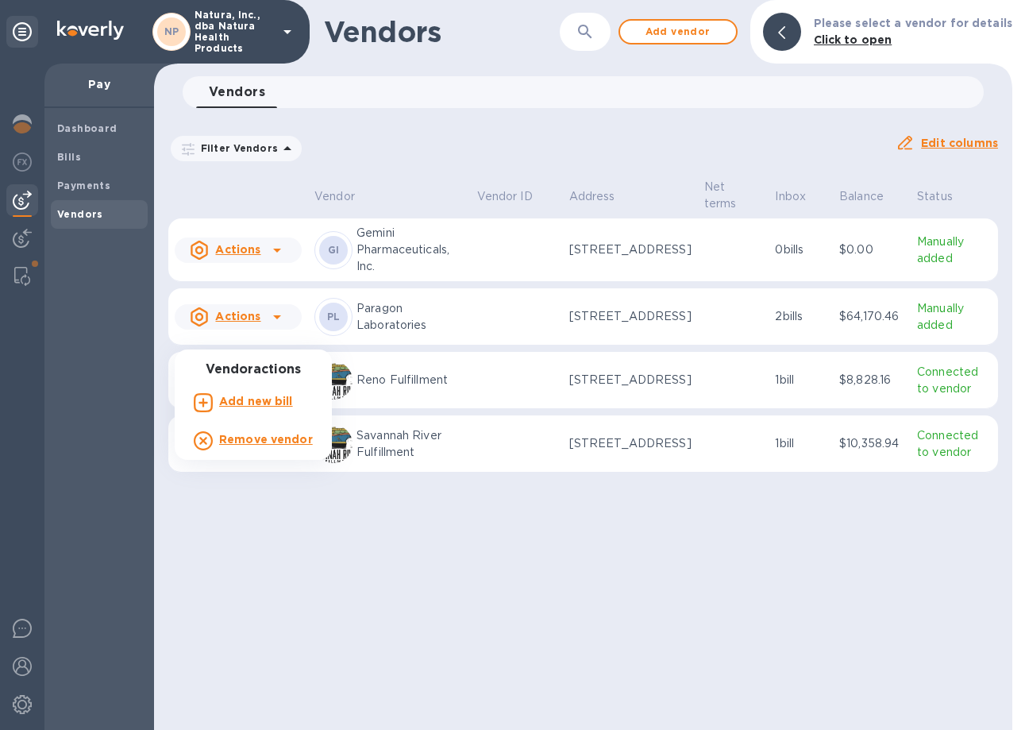
click at [457, 627] on div at bounding box center [512, 365] width 1025 height 730
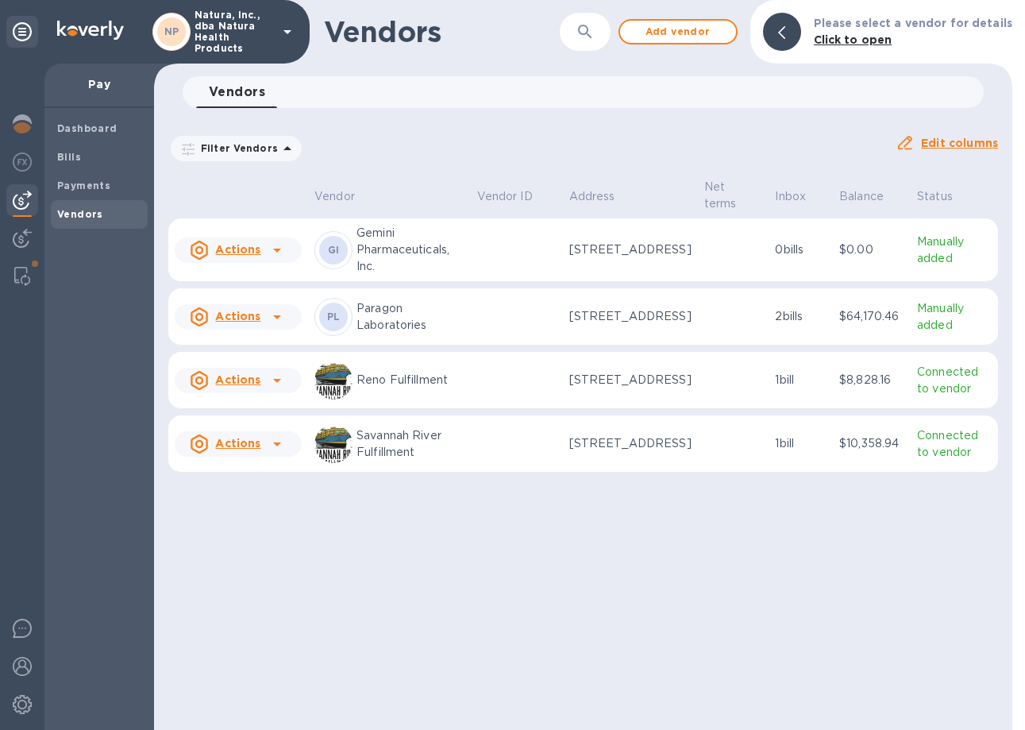
click at [554, 604] on div "Vendors ​ Add vendor Please select a vendor for details Click to open Vendors 0…" at bounding box center [583, 365] width 859 height 730
click at [63, 153] on b "Bills" at bounding box center [69, 157] width 24 height 12
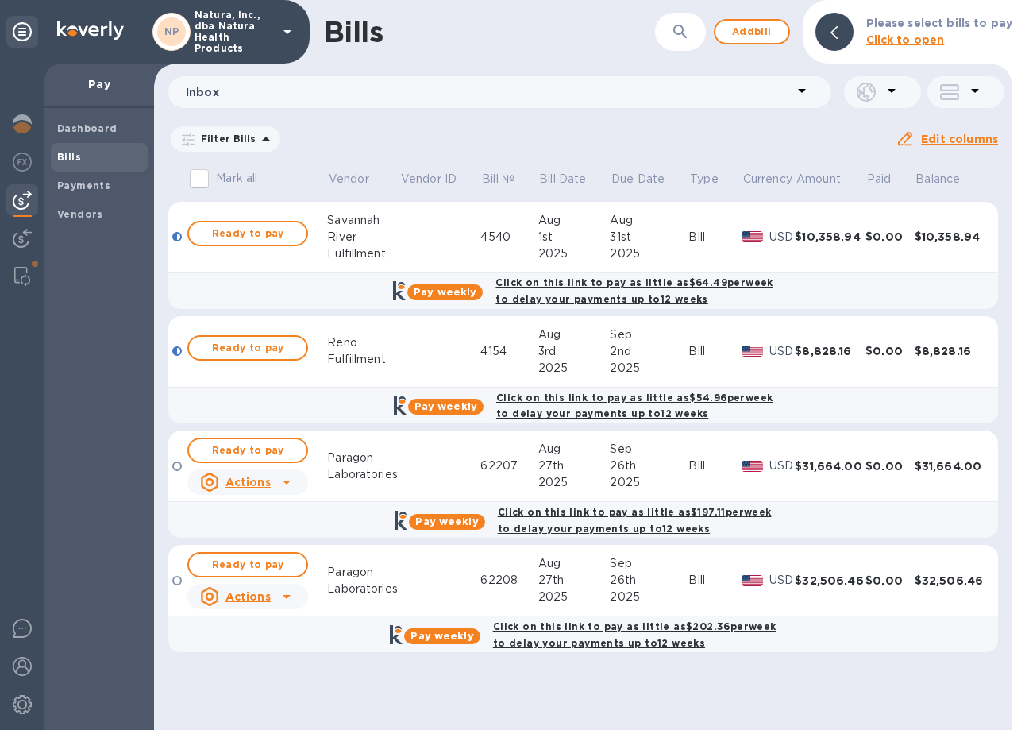
click at [75, 624] on div "Dashboard Bills Payments Vendors" at bounding box center [99, 419] width 110 height 622
click at [19, 667] on img at bounding box center [22, 666] width 19 height 19
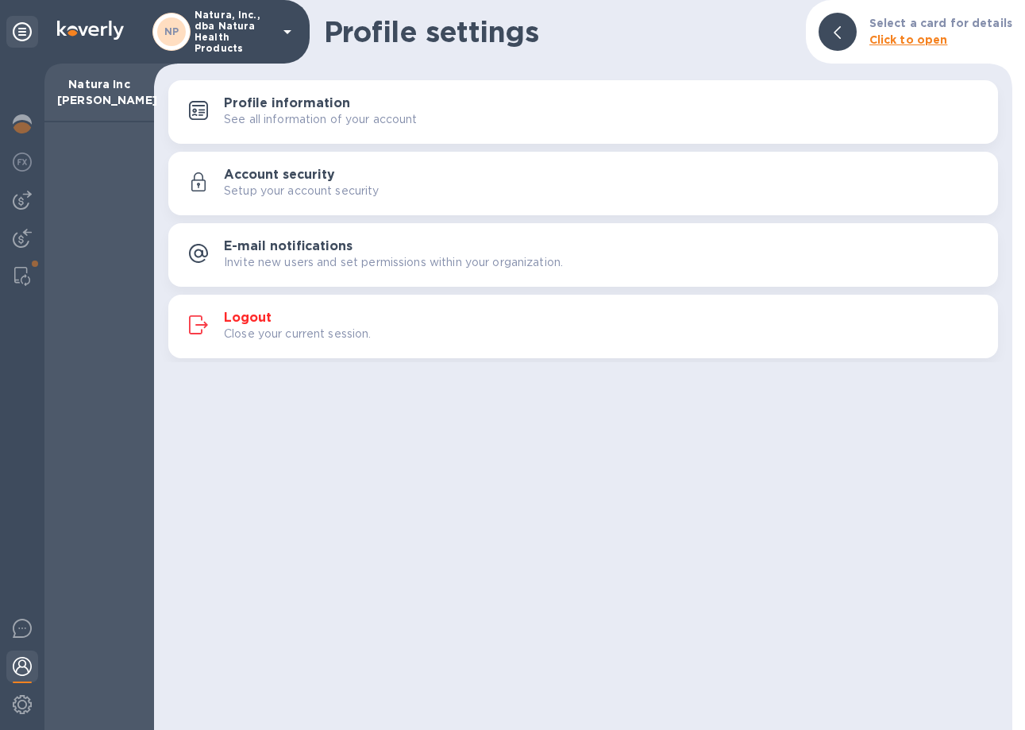
click at [221, 313] on div "Logout Close your current session." at bounding box center [583, 326] width 811 height 38
